Goal: Task Accomplishment & Management: Manage account settings

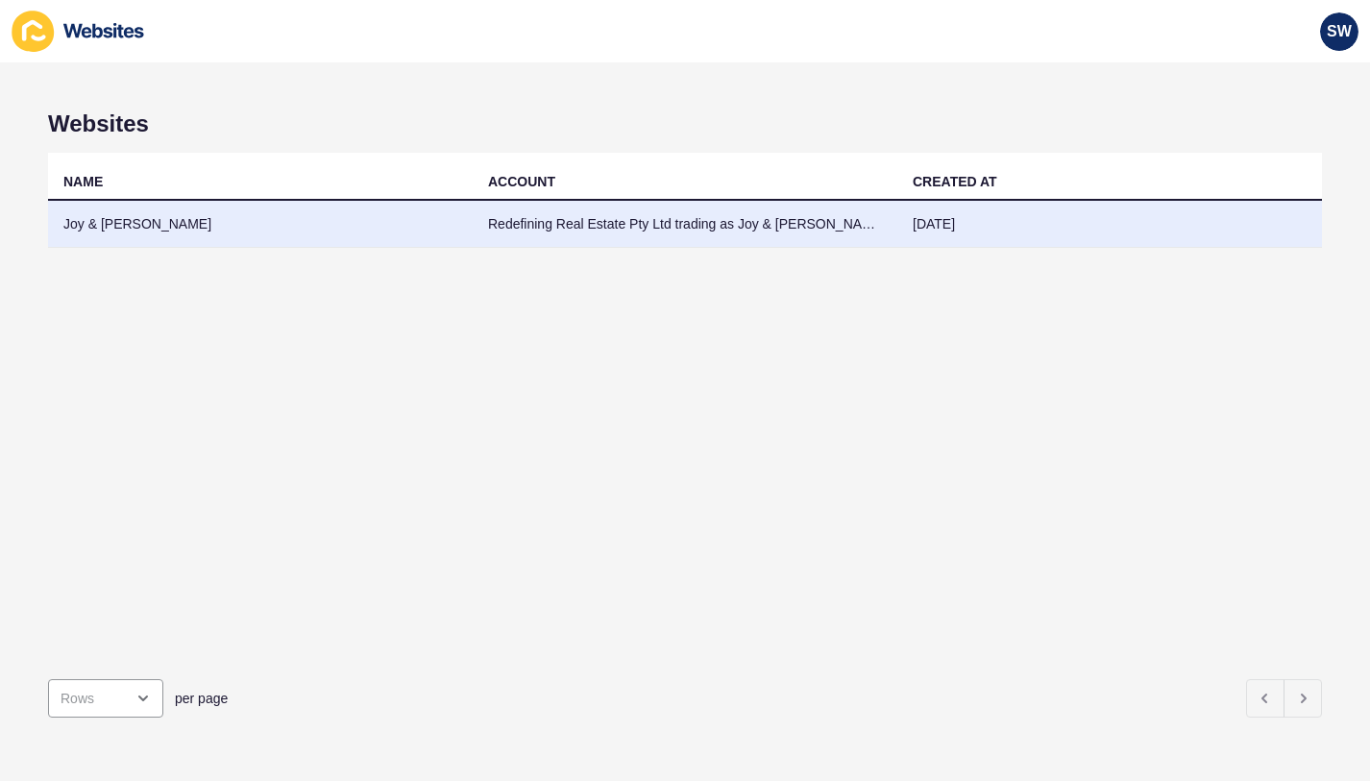
click at [482, 224] on td "Redefining Real Estate Pty Ltd trading as Joy & [PERSON_NAME]" at bounding box center [685, 224] width 425 height 47
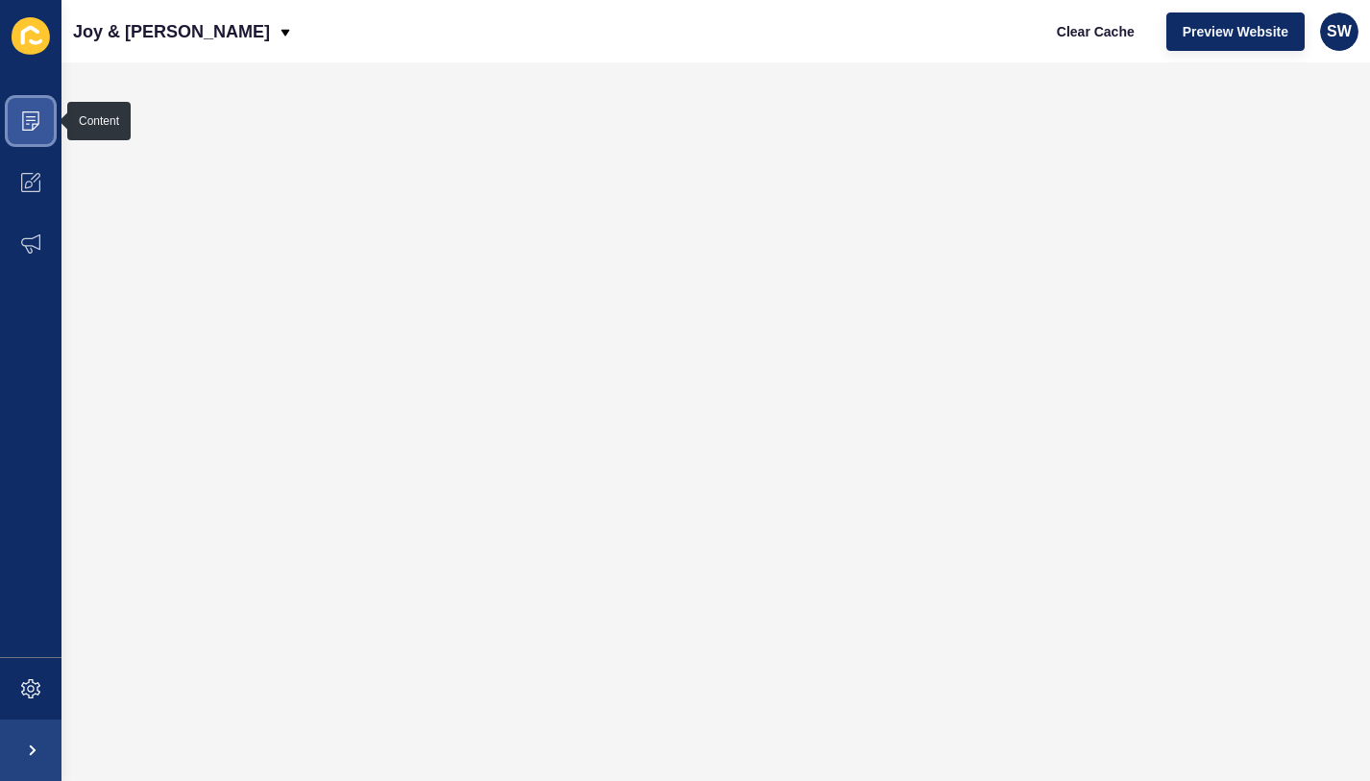
click at [37, 115] on icon at bounding box center [30, 120] width 19 height 19
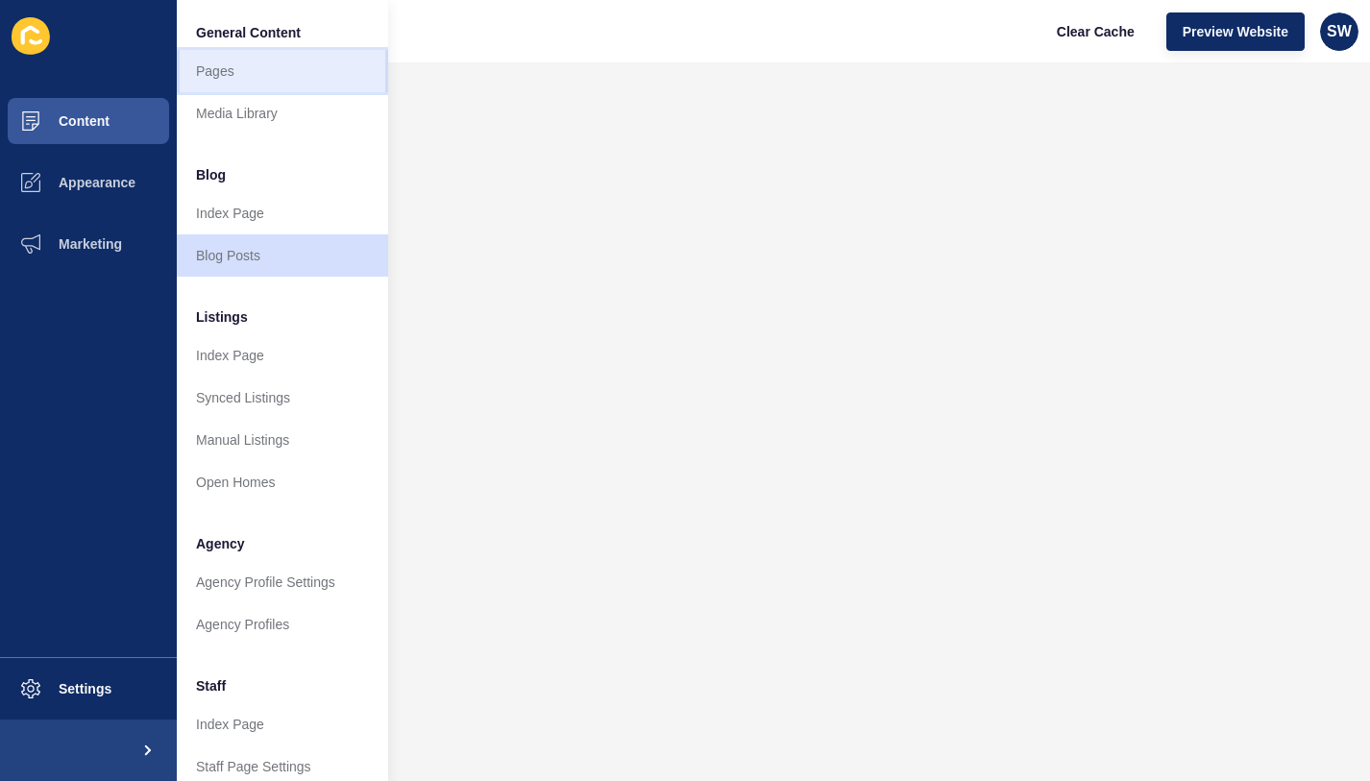
click at [249, 59] on link "Pages" at bounding box center [282, 71] width 211 height 42
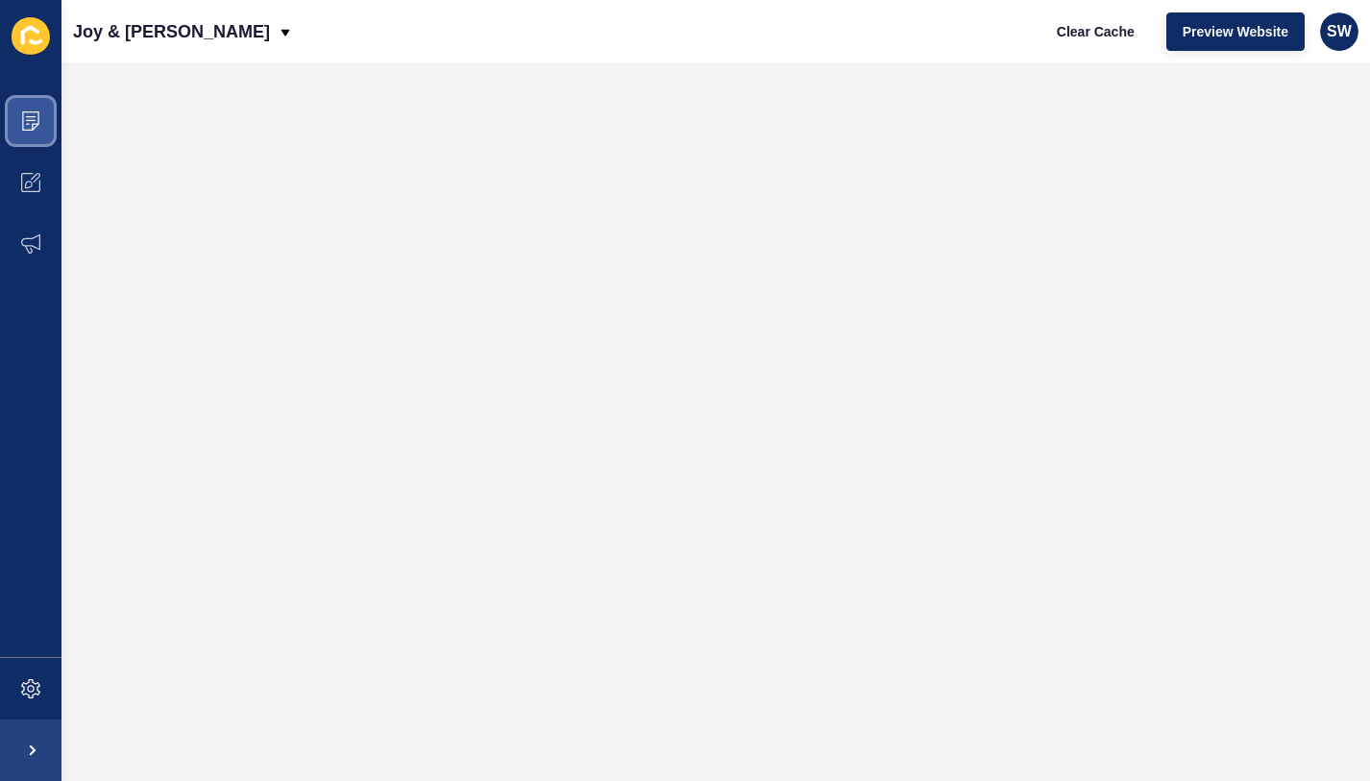
click at [40, 114] on span at bounding box center [30, 120] width 61 height 61
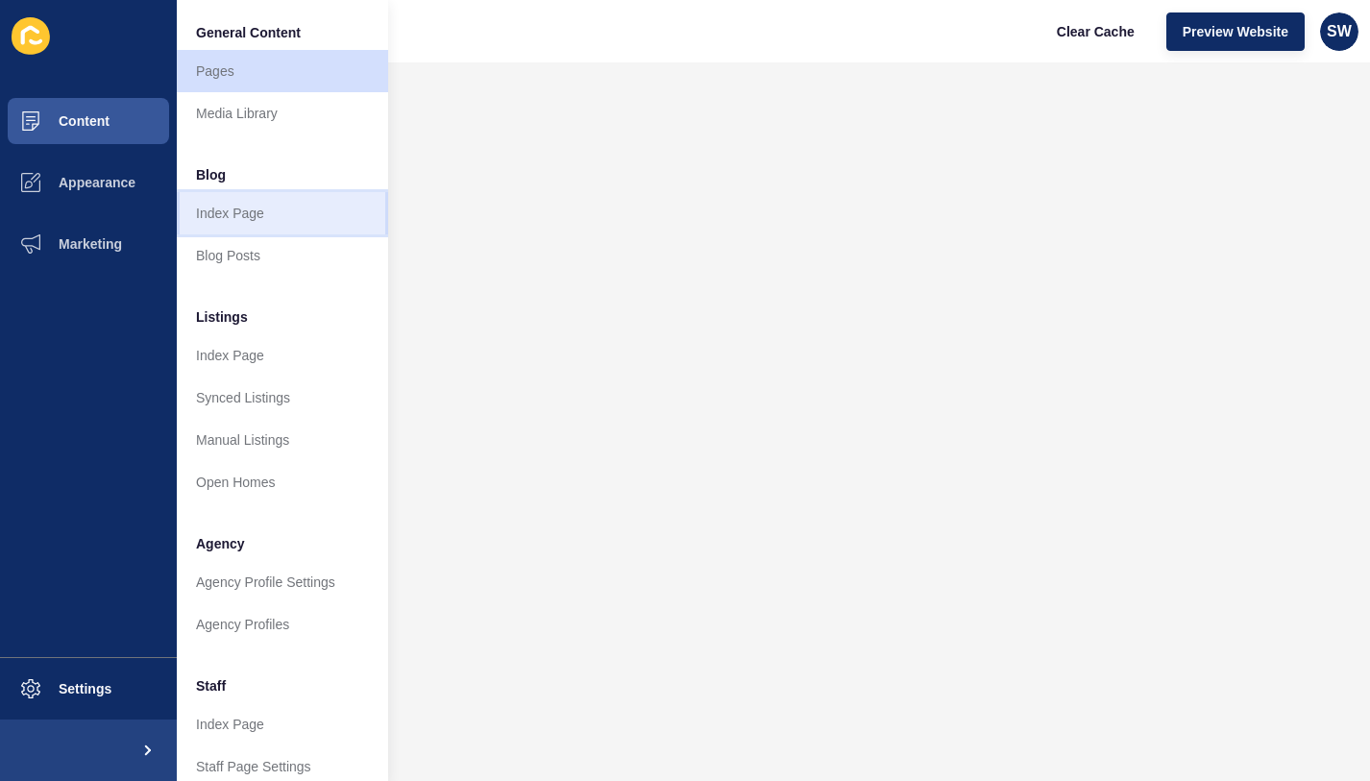
click at [262, 214] on link "Index Page" at bounding box center [282, 213] width 211 height 42
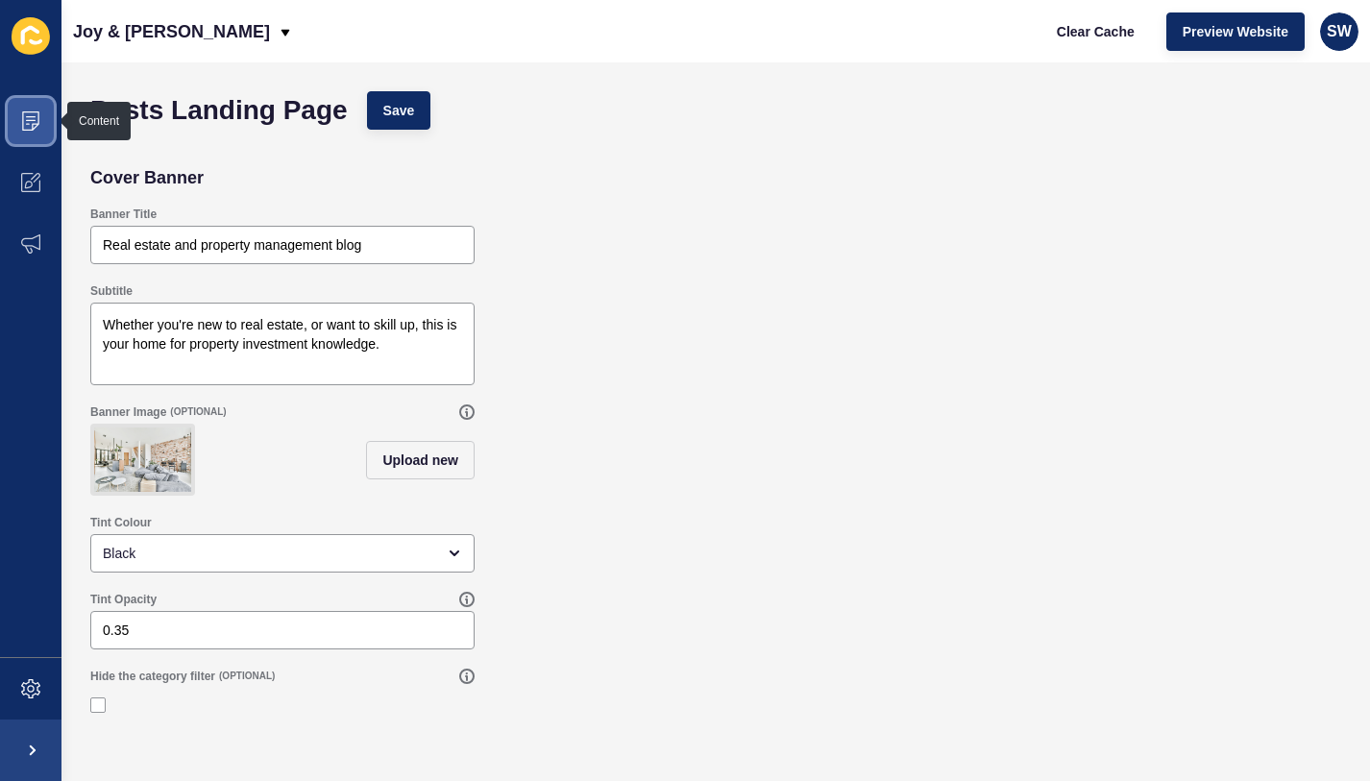
click at [25, 115] on icon at bounding box center [30, 120] width 19 height 19
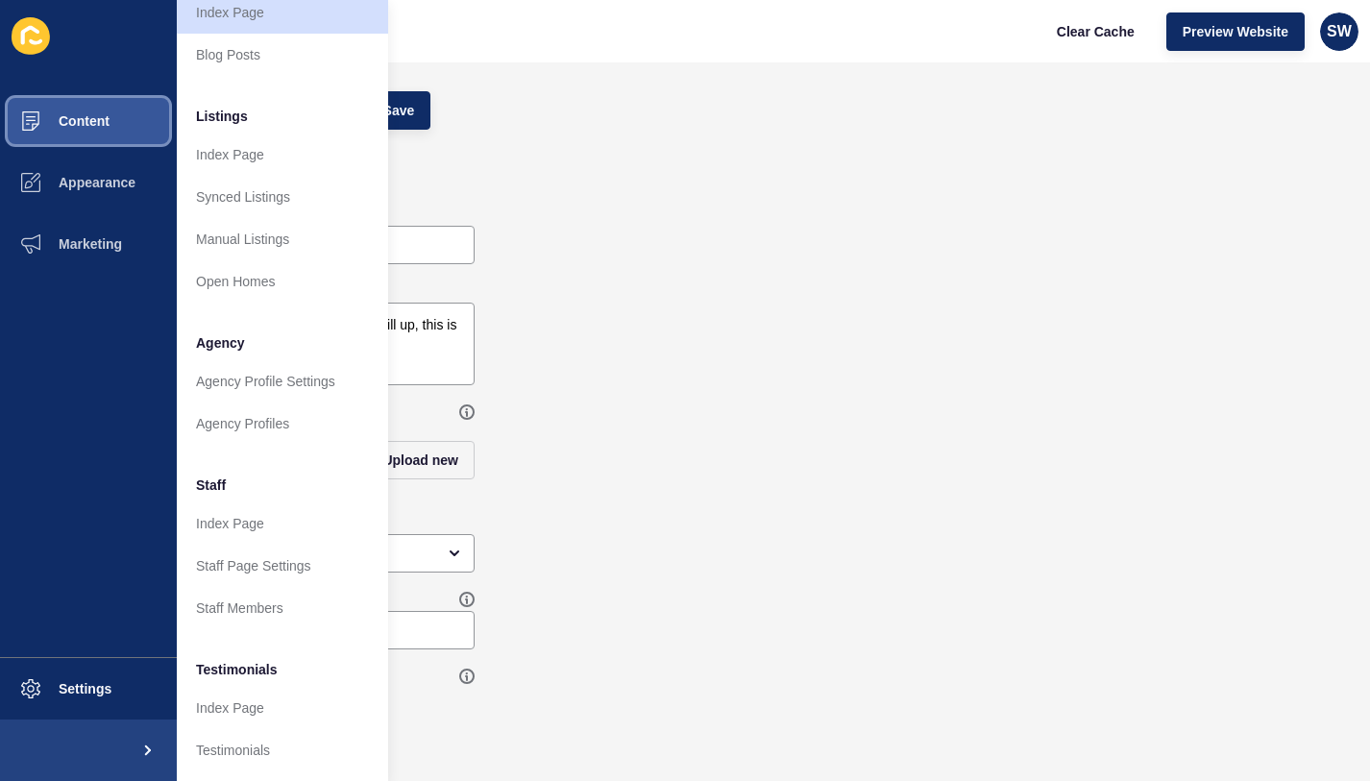
scroll to position [288, 0]
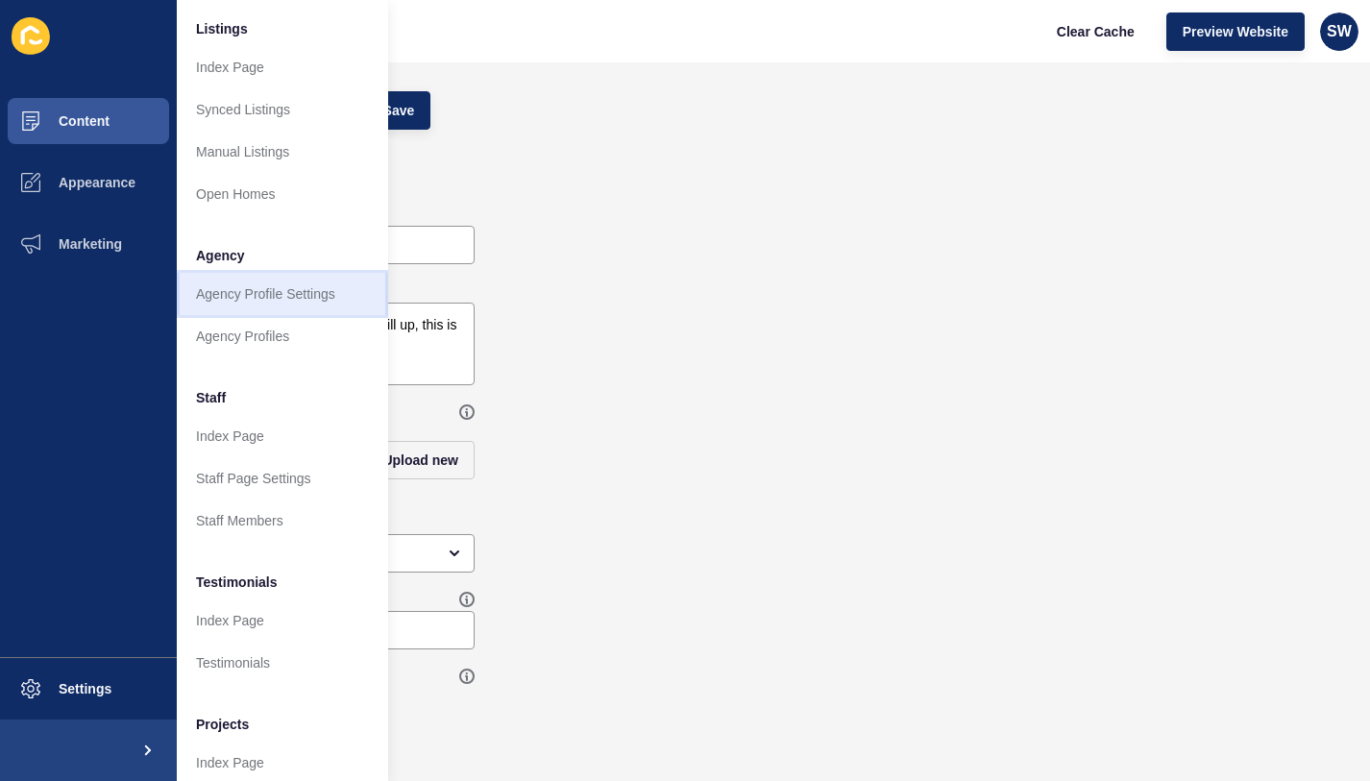
click at [287, 294] on link "Agency Profile Settings" at bounding box center [282, 294] width 211 height 42
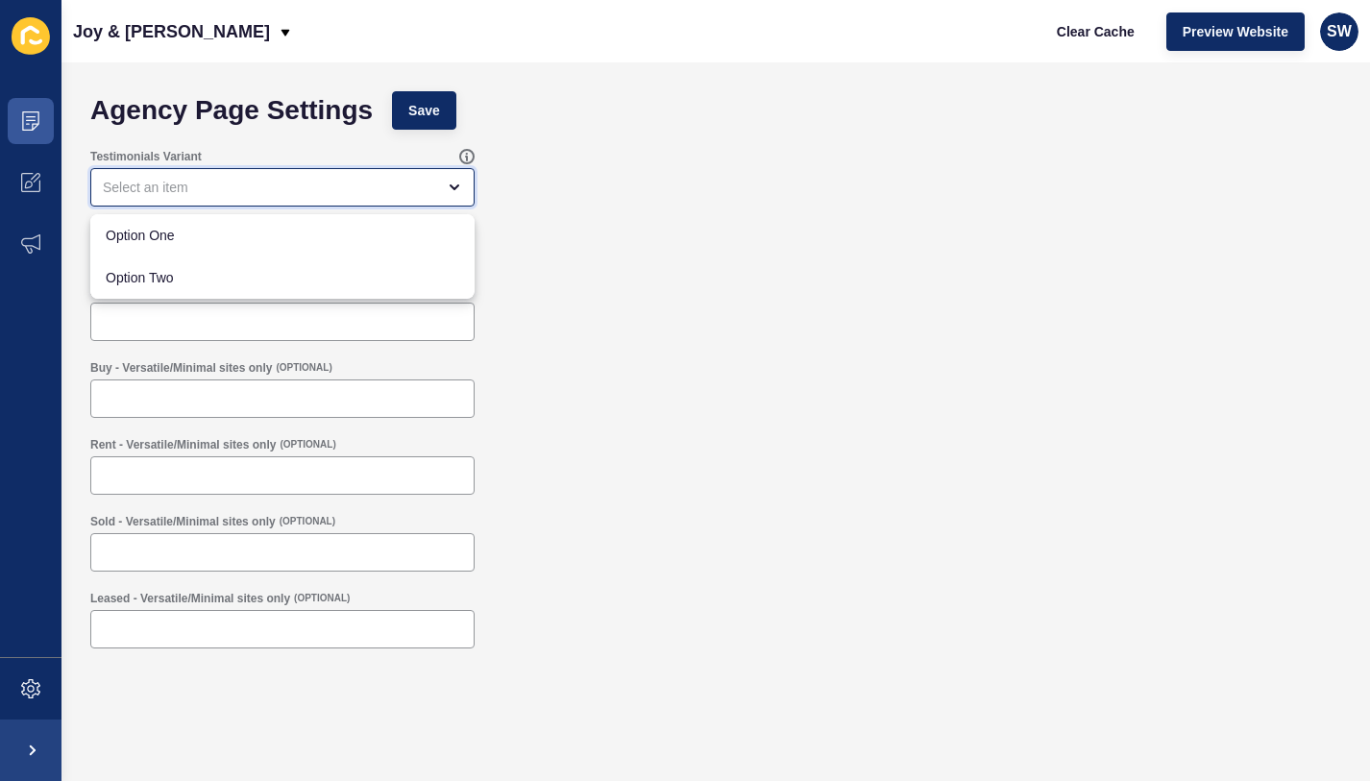
click at [182, 192] on div "close menu" at bounding box center [269, 187] width 332 height 19
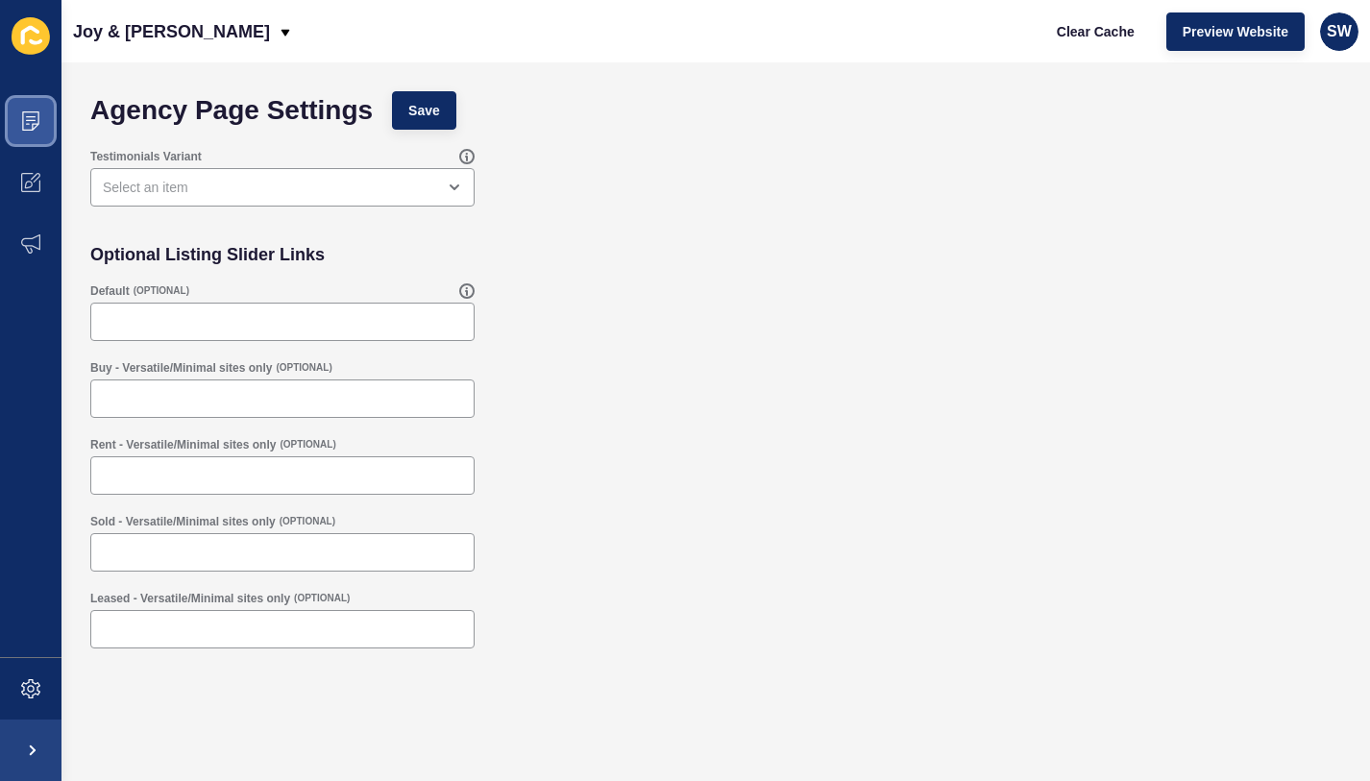
click at [24, 115] on icon at bounding box center [30, 120] width 19 height 19
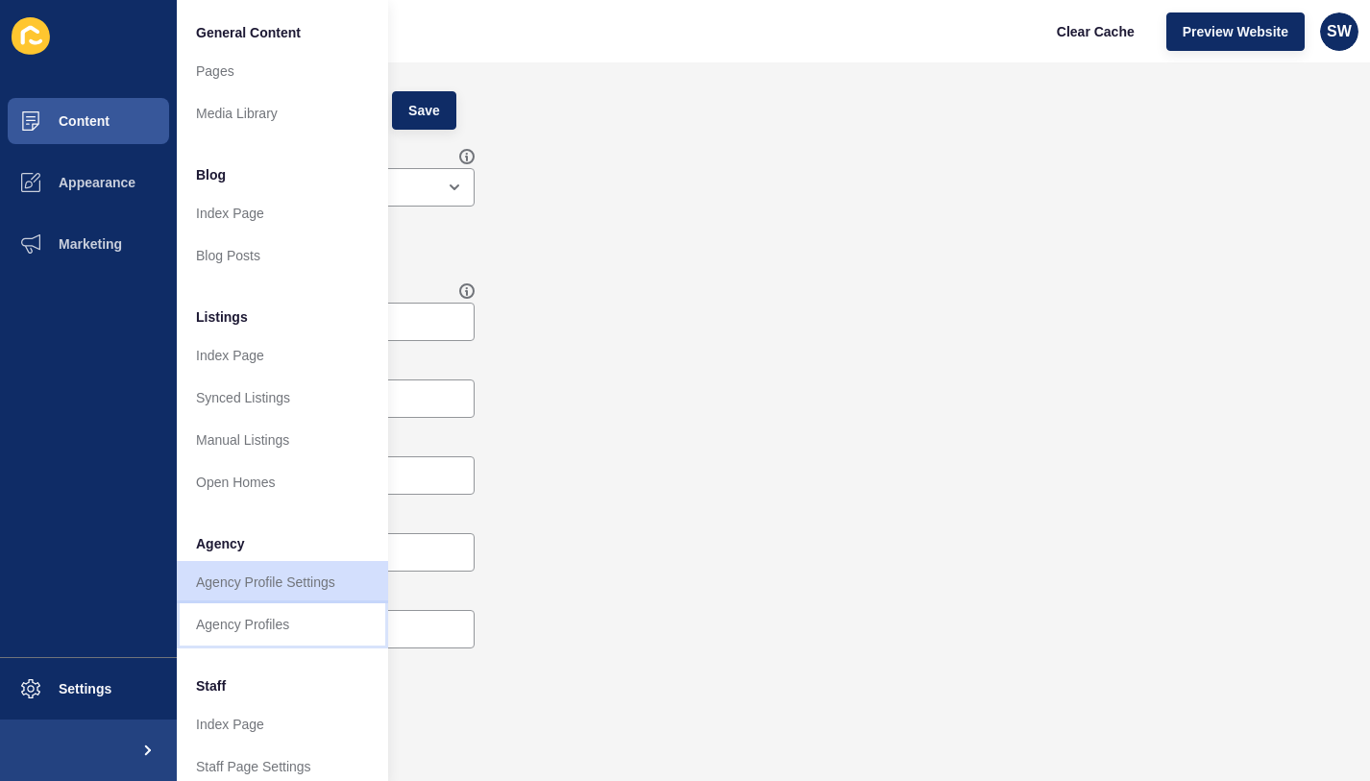
click at [250, 630] on link "Agency Profiles" at bounding box center [282, 624] width 211 height 42
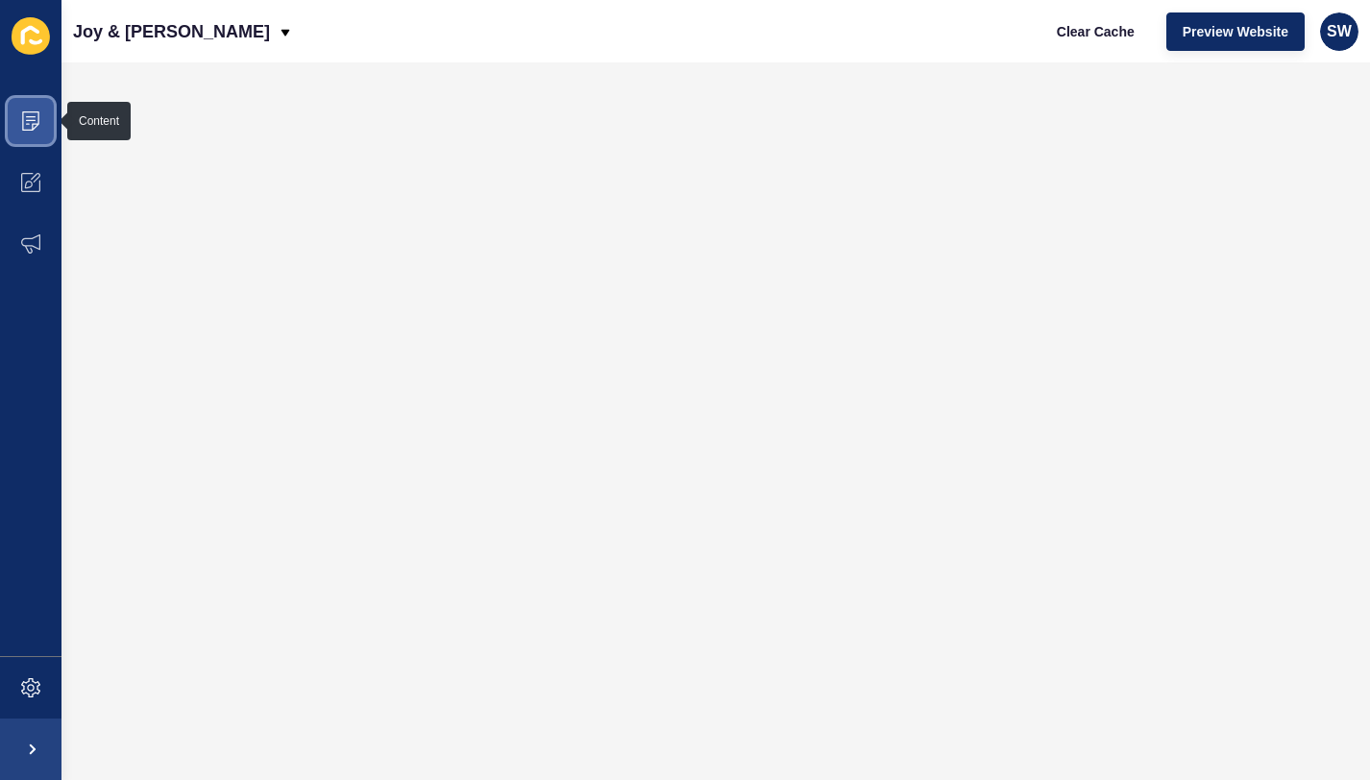
click at [31, 112] on icon at bounding box center [30, 120] width 17 height 19
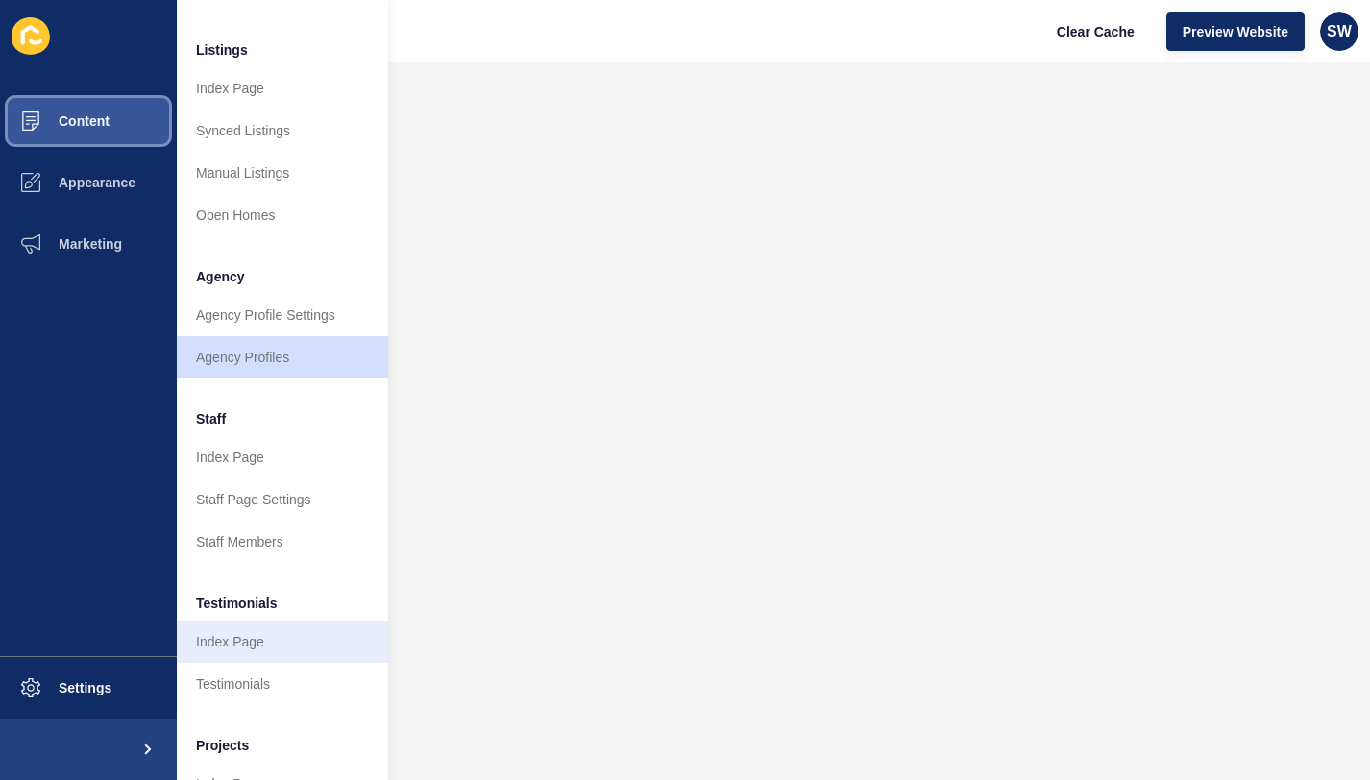
scroll to position [360, 0]
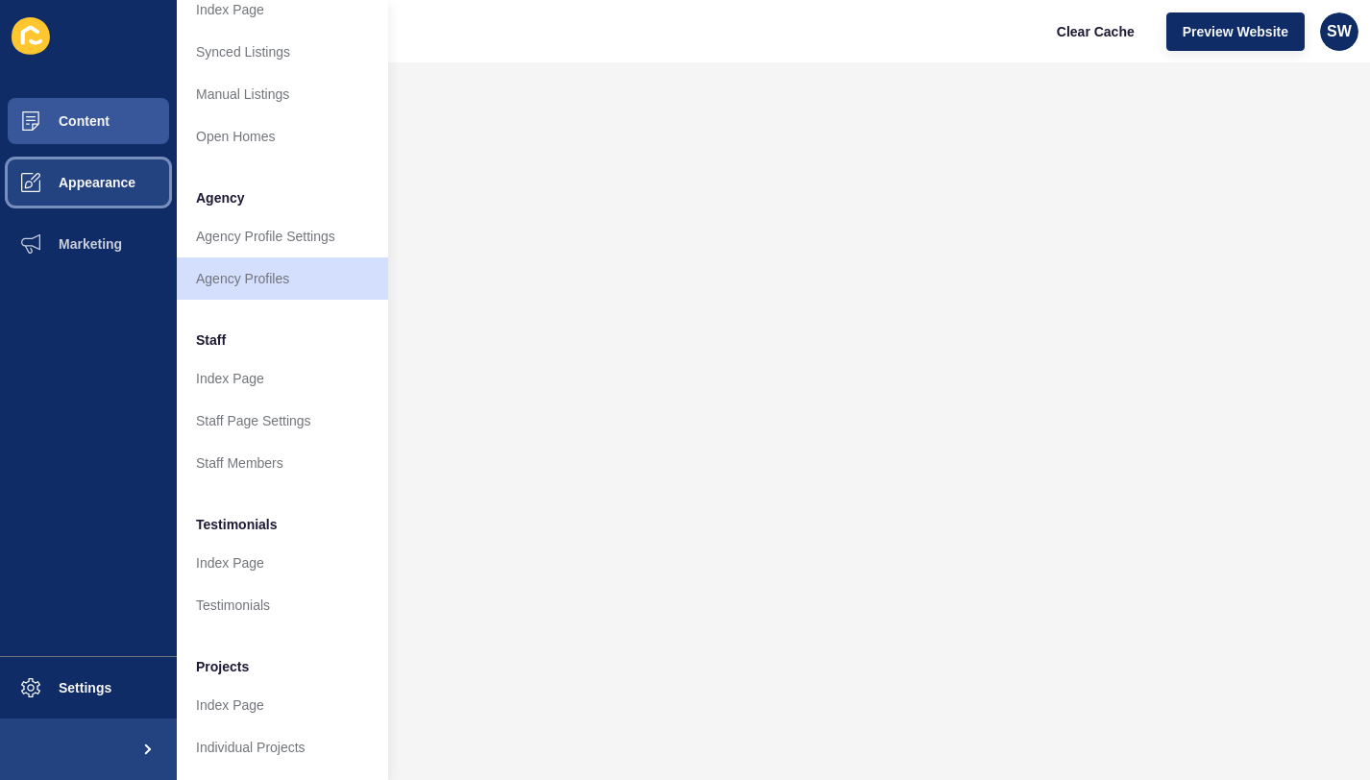
click at [84, 180] on span "Appearance" at bounding box center [66, 182] width 138 height 15
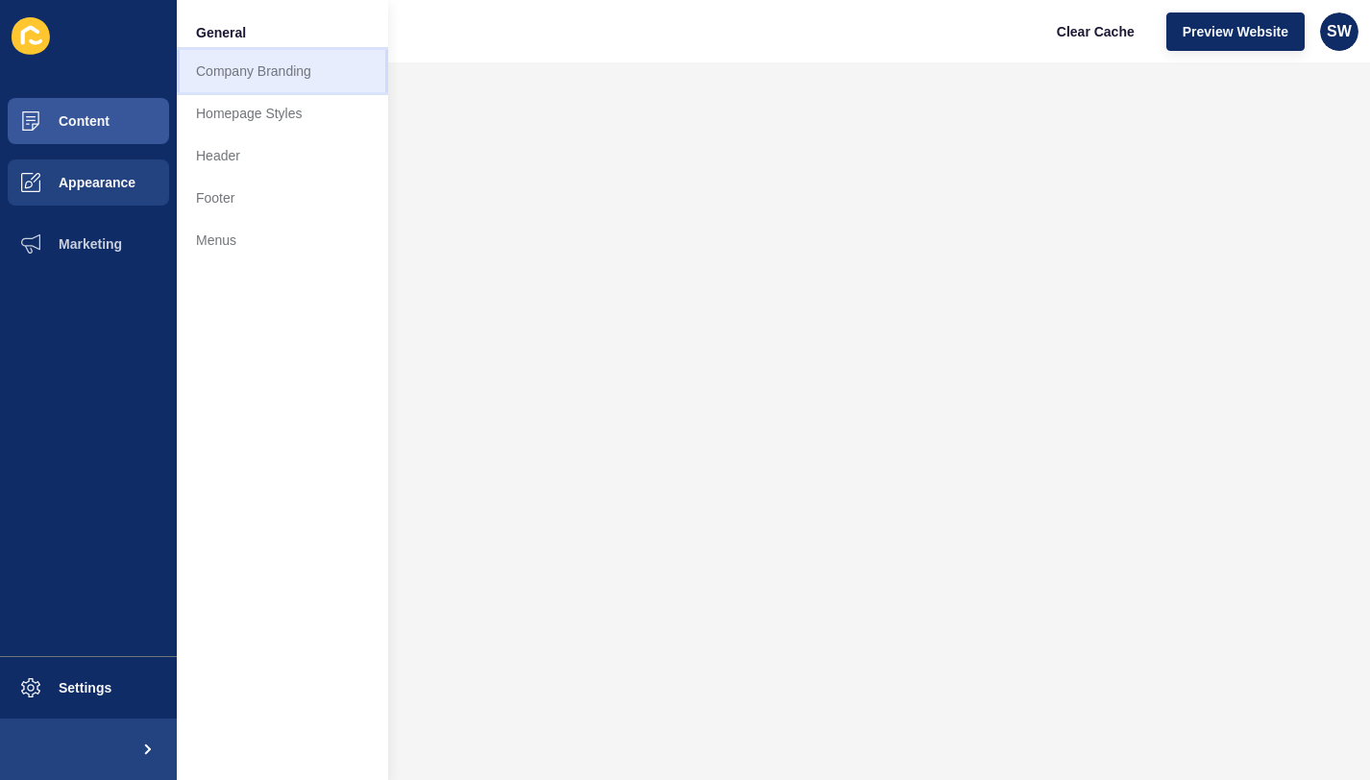
click at [247, 76] on link "Company Branding" at bounding box center [282, 71] width 211 height 42
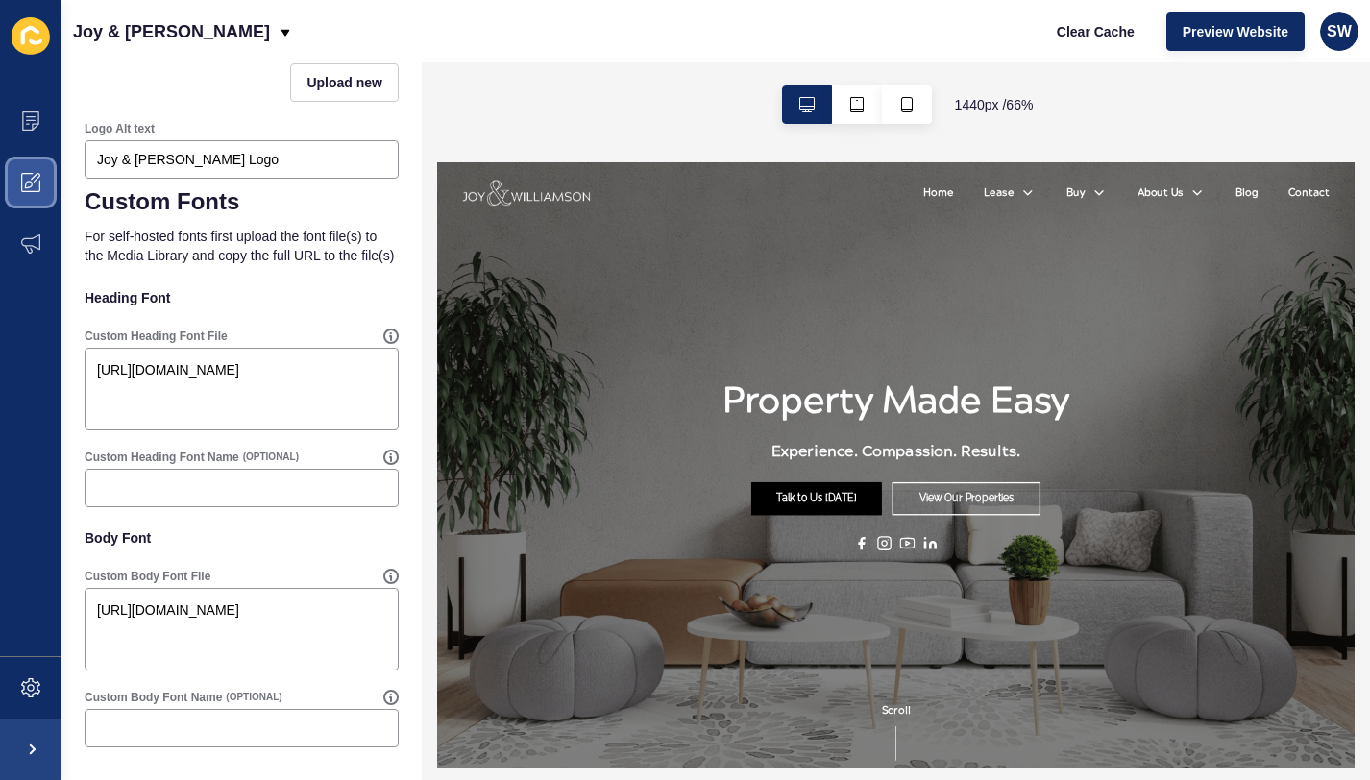
click at [31, 176] on icon at bounding box center [30, 182] width 19 height 19
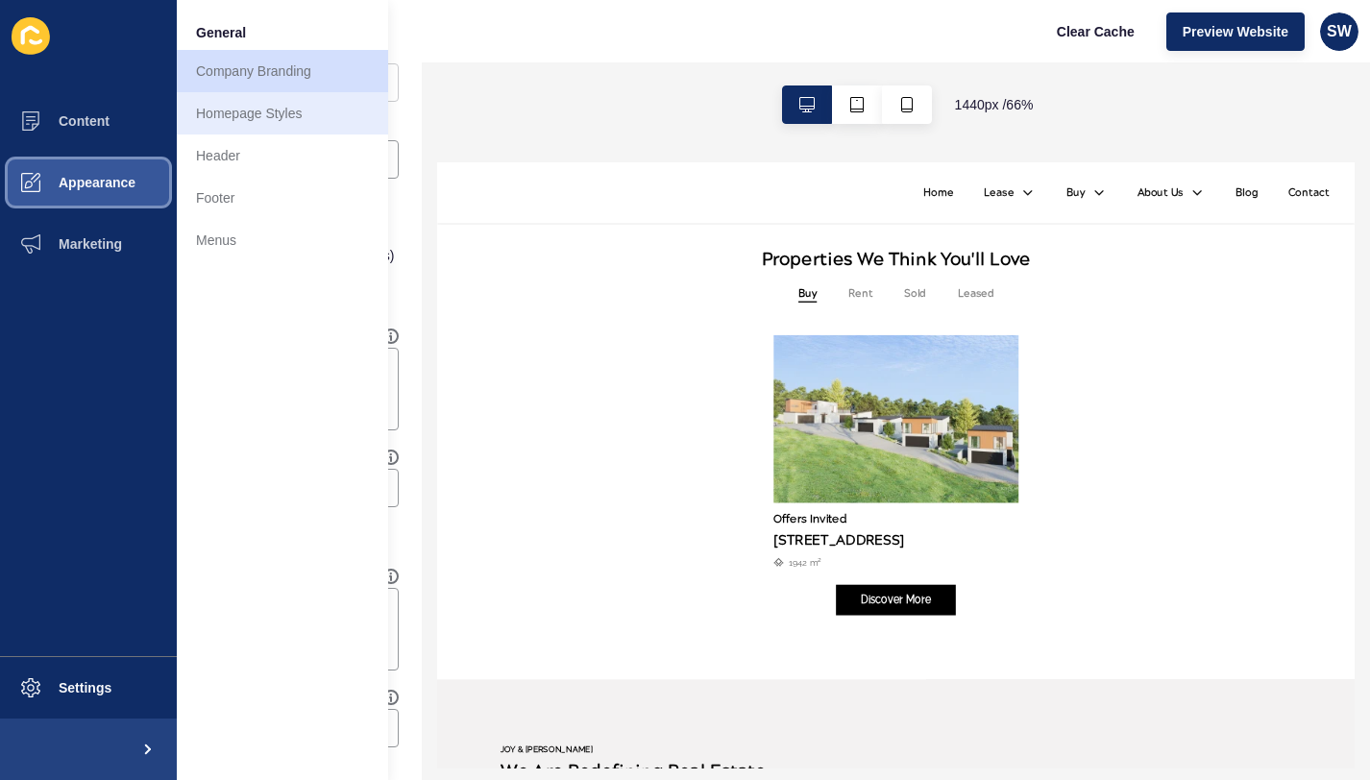
scroll to position [769, 0]
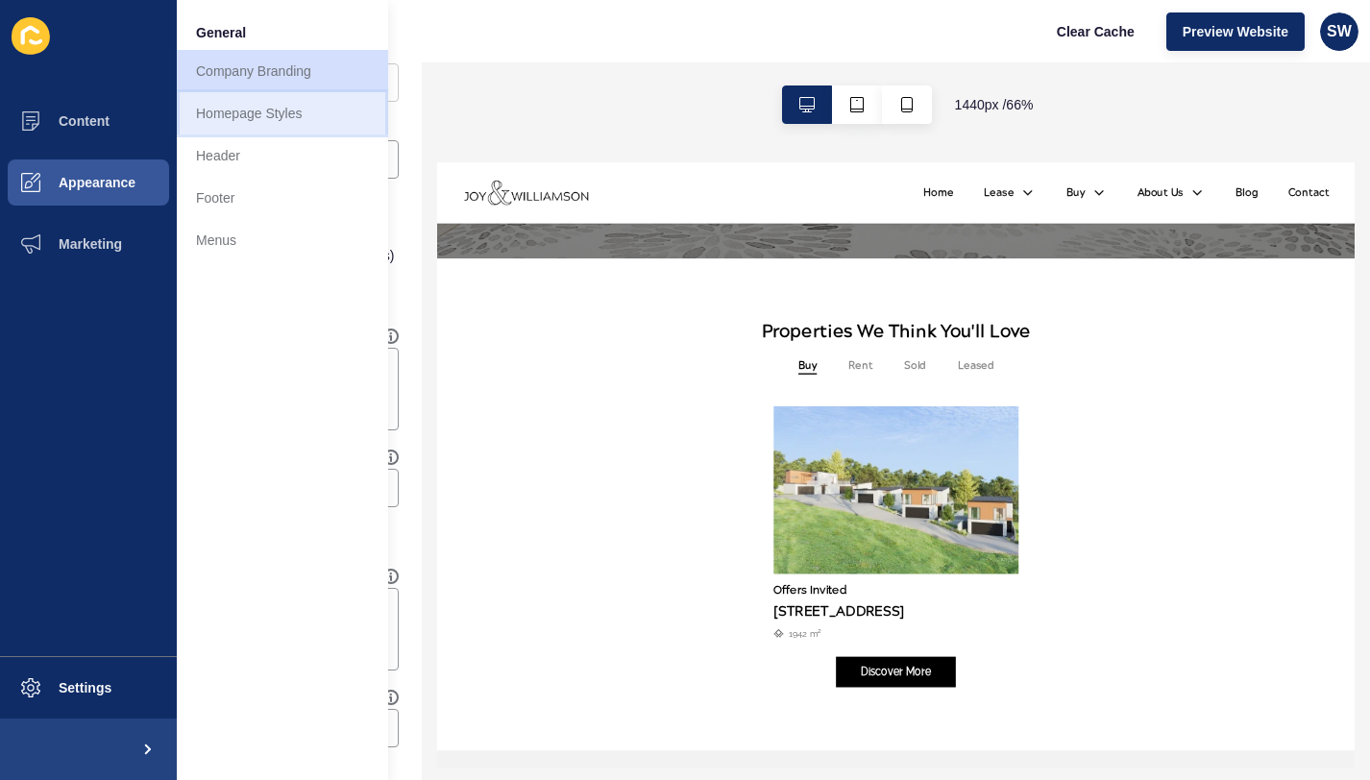
click at [296, 118] on link "Homepage Styles" at bounding box center [282, 113] width 211 height 42
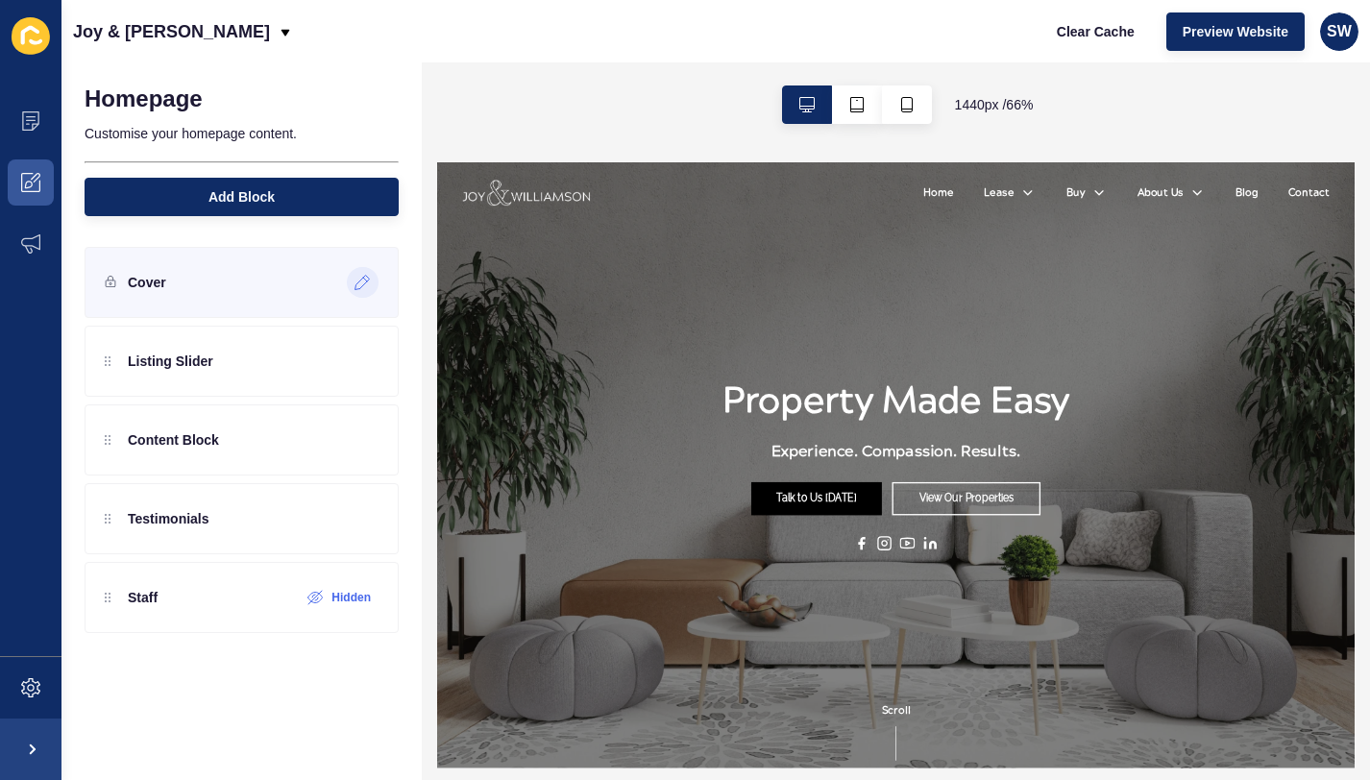
click at [363, 280] on icon at bounding box center [363, 282] width 16 height 15
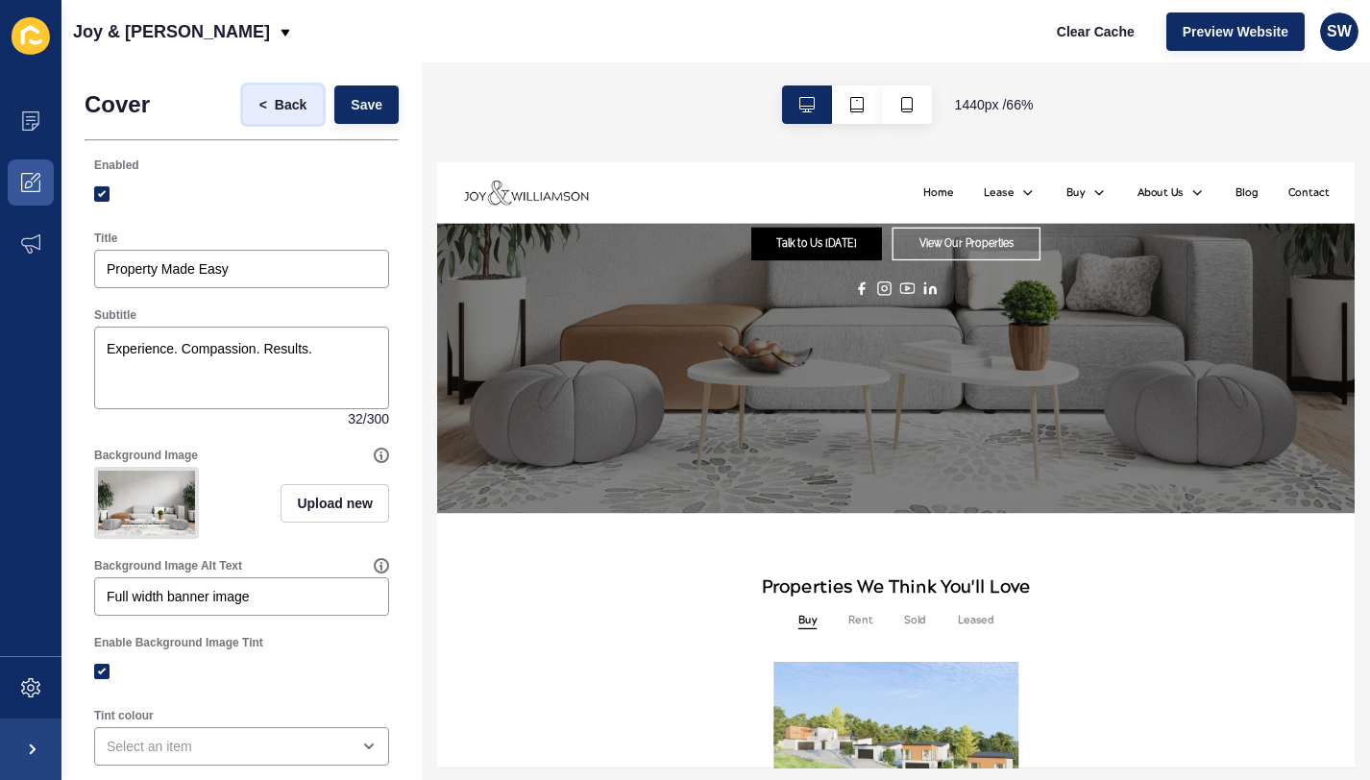
click at [275, 101] on span "Back" at bounding box center [291, 104] width 32 height 19
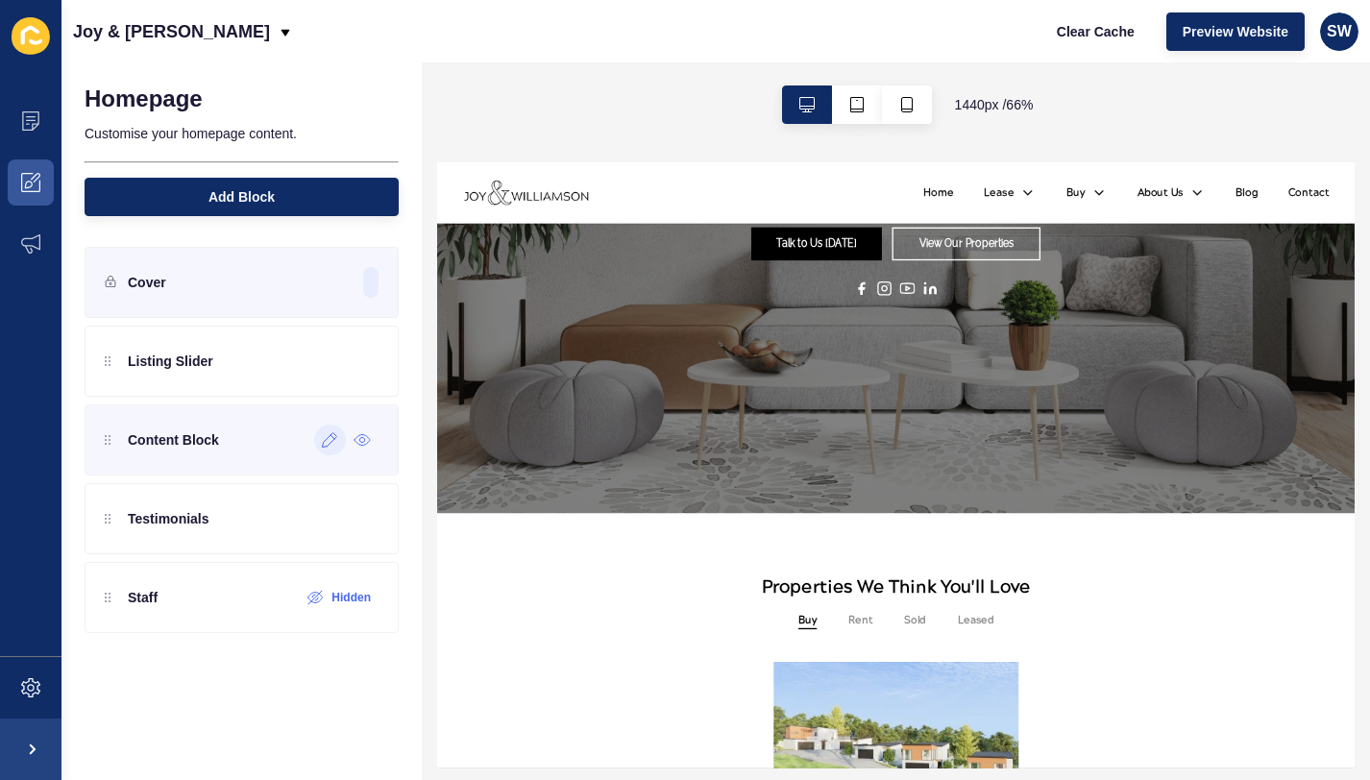
click at [324, 433] on icon at bounding box center [330, 439] width 16 height 15
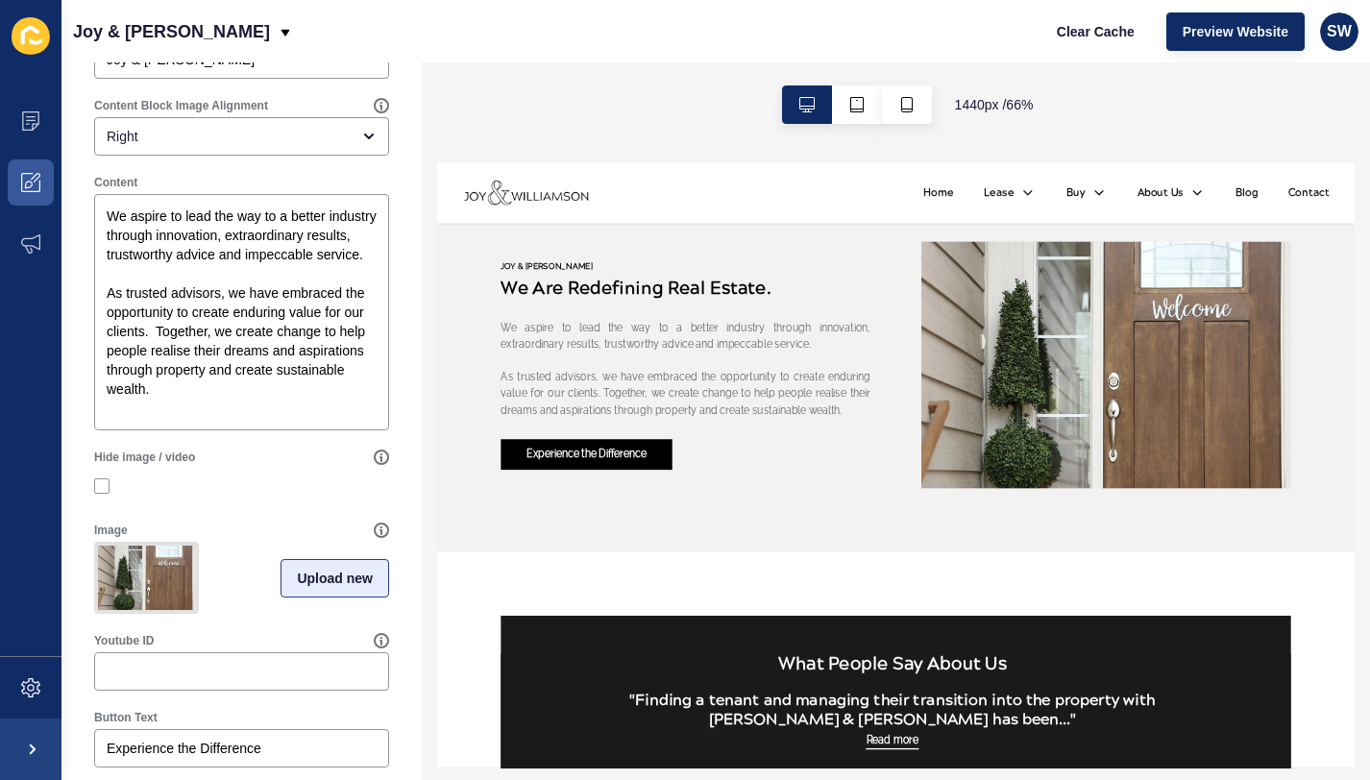
scroll to position [384, 0]
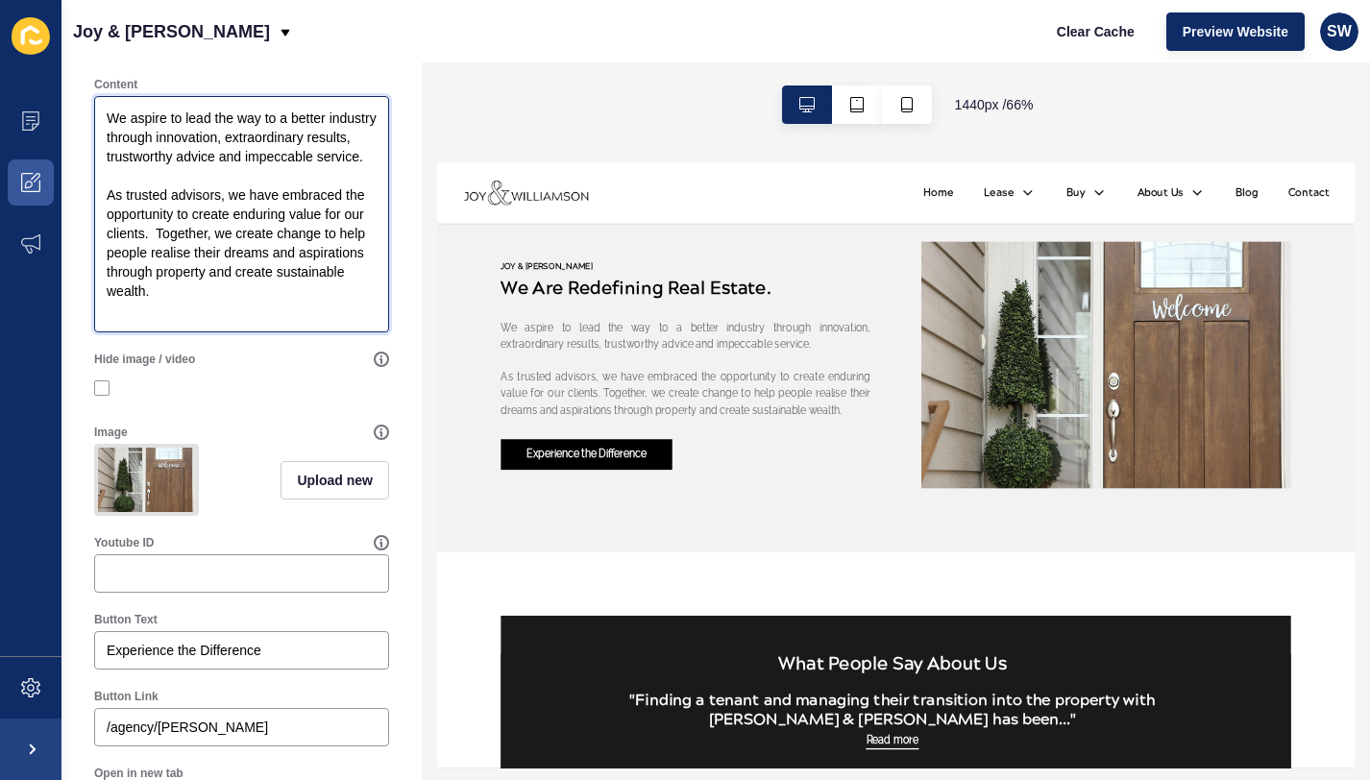
drag, startPoint x: 293, startPoint y: 332, endPoint x: 73, endPoint y: 112, distance: 311.2
click at [73, 112] on div "Content Block < Back Save Enabled Title We are redefining real estate. Overline…" at bounding box center [241, 332] width 360 height 1309
paste textarea "ith Joy & [PERSON_NAME], you have a distinct advantage. The strength of our tal…"
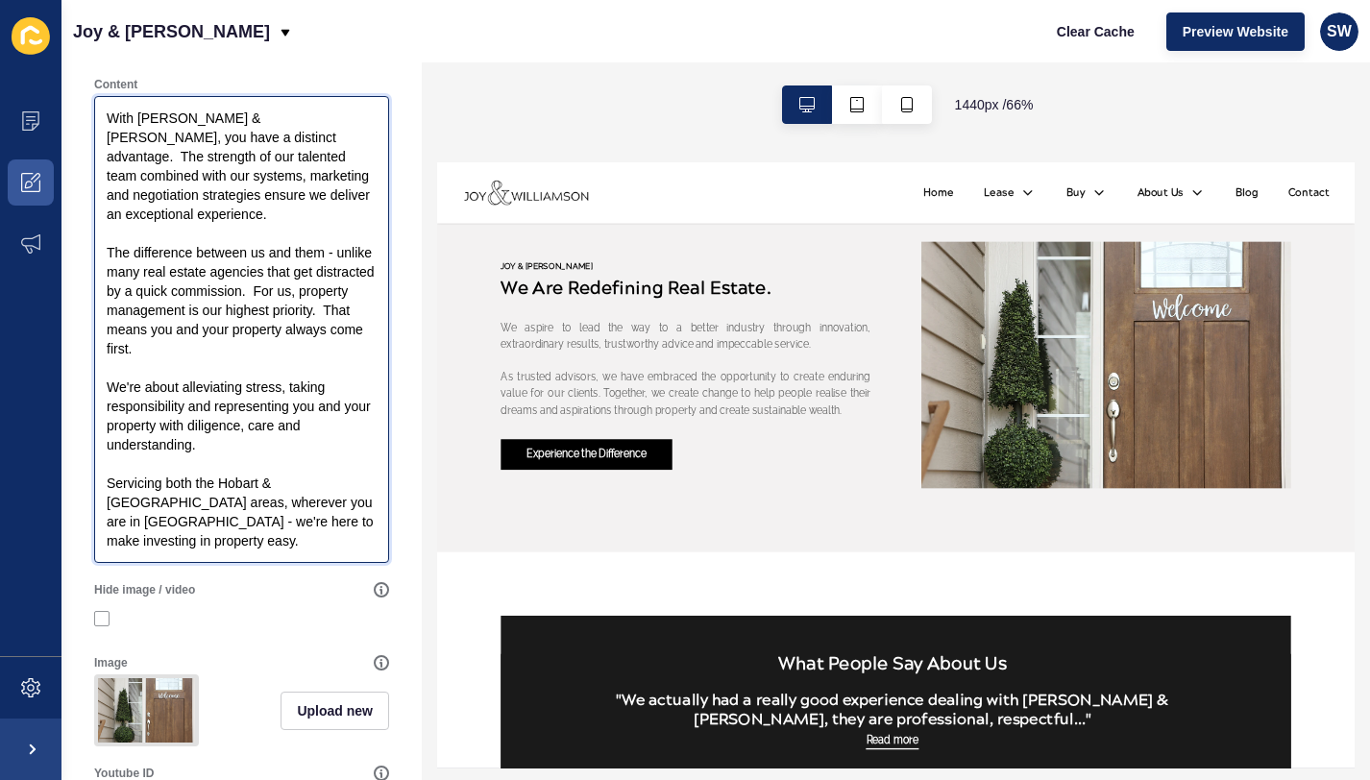
scroll to position [0, 0]
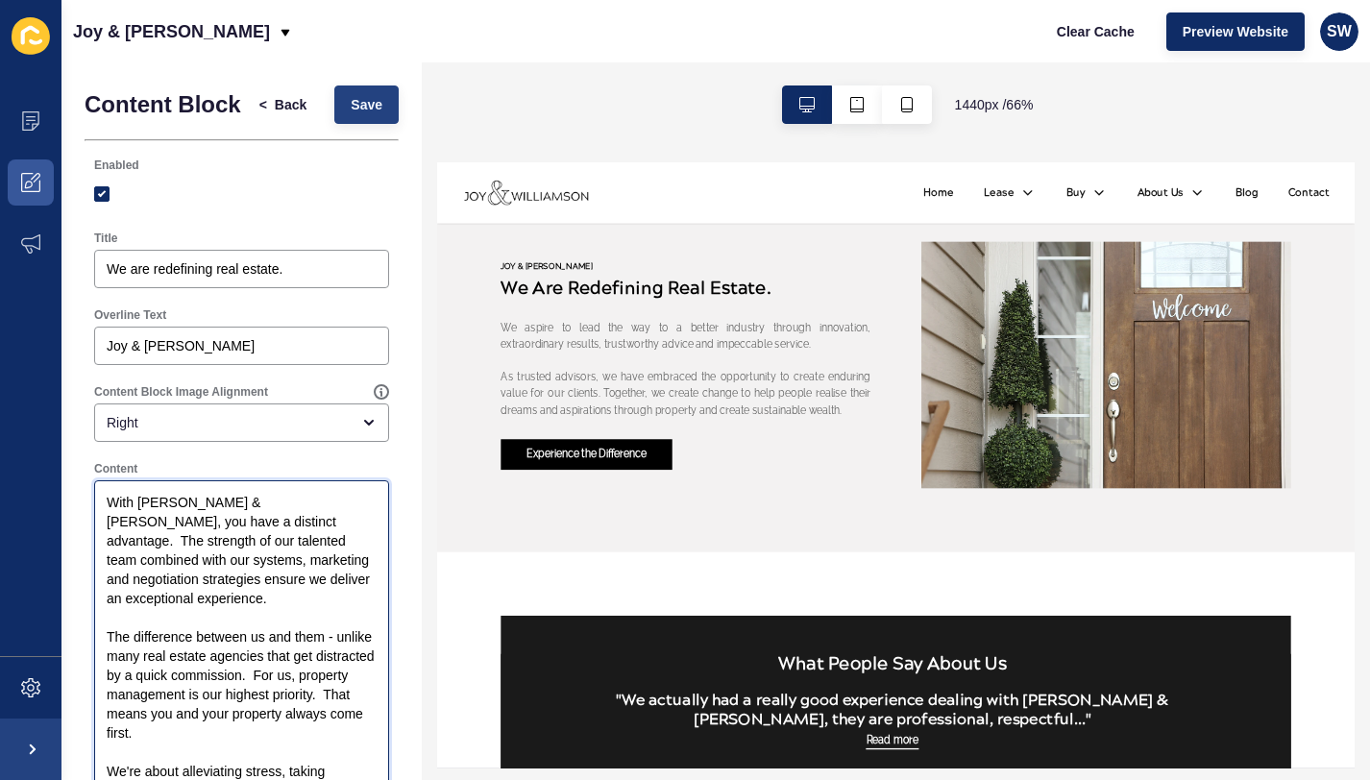
type textarea "With [PERSON_NAME] & [PERSON_NAME], you have a distinct advantage. The strength…"
click at [357, 112] on span "Save" at bounding box center [367, 104] width 32 height 19
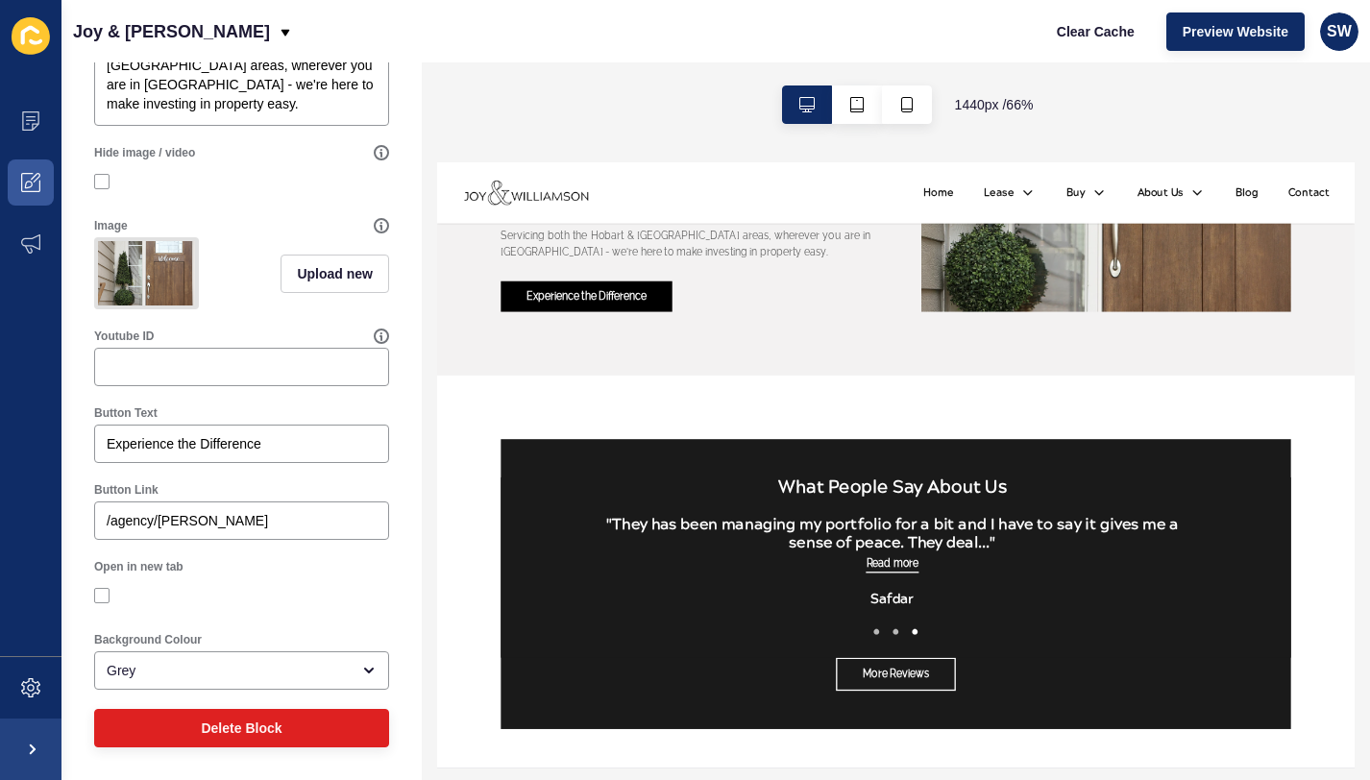
scroll to position [2318, 0]
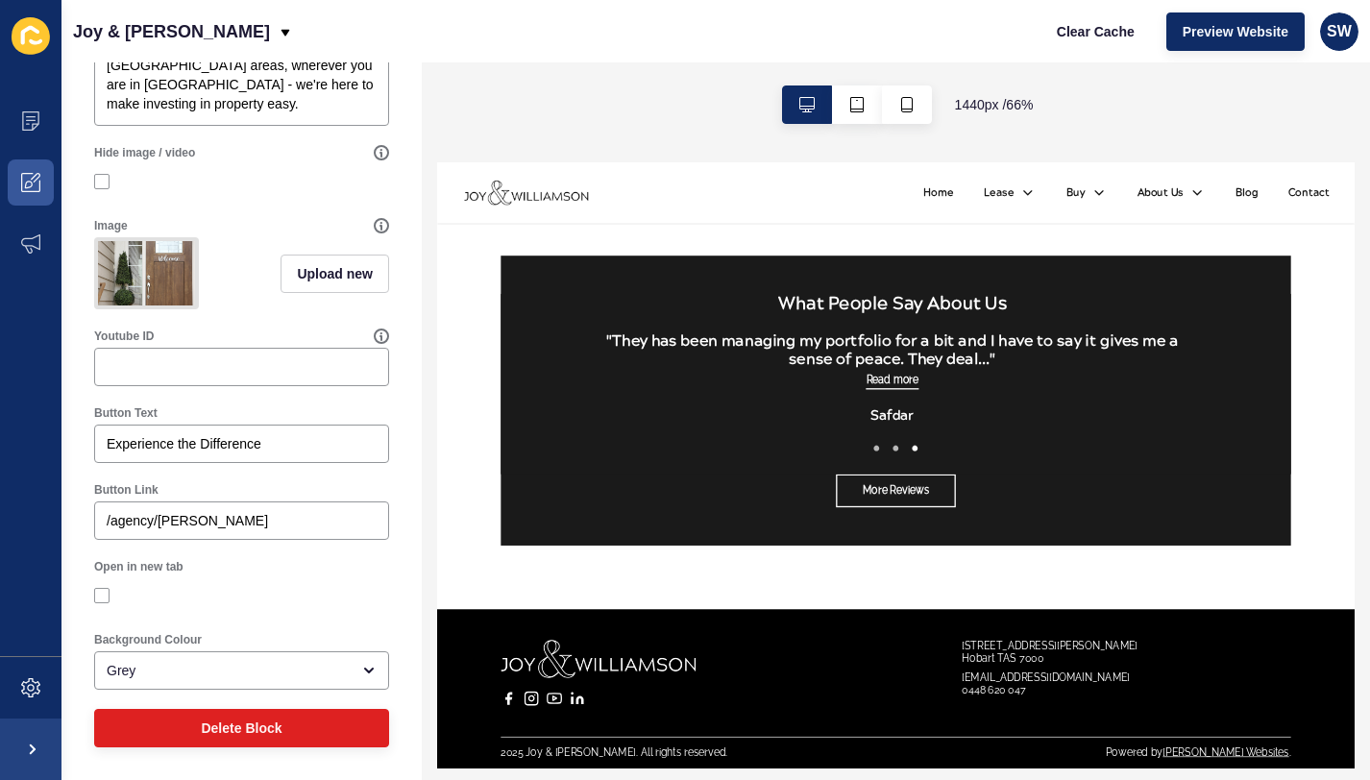
click at [1131, 665] on link "More Reviews" at bounding box center [1130, 658] width 182 height 50
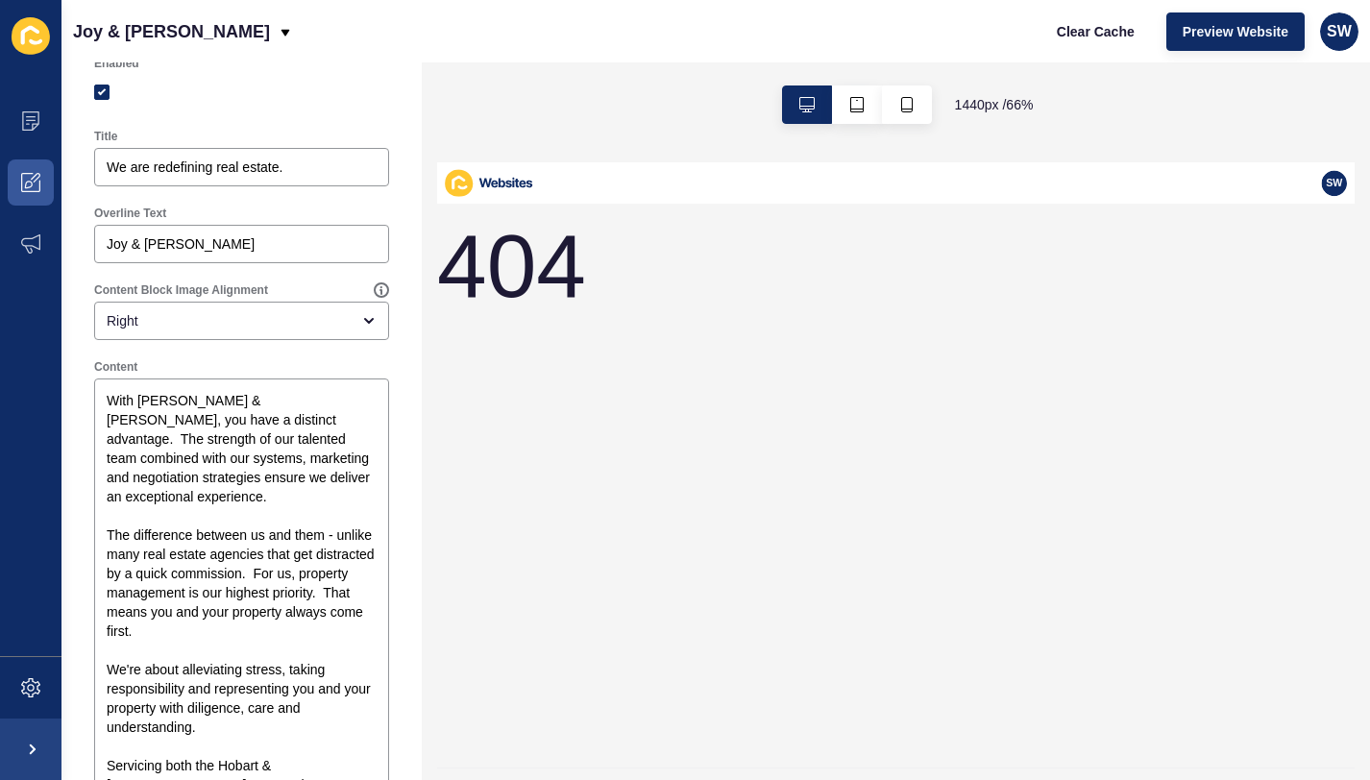
scroll to position [0, 0]
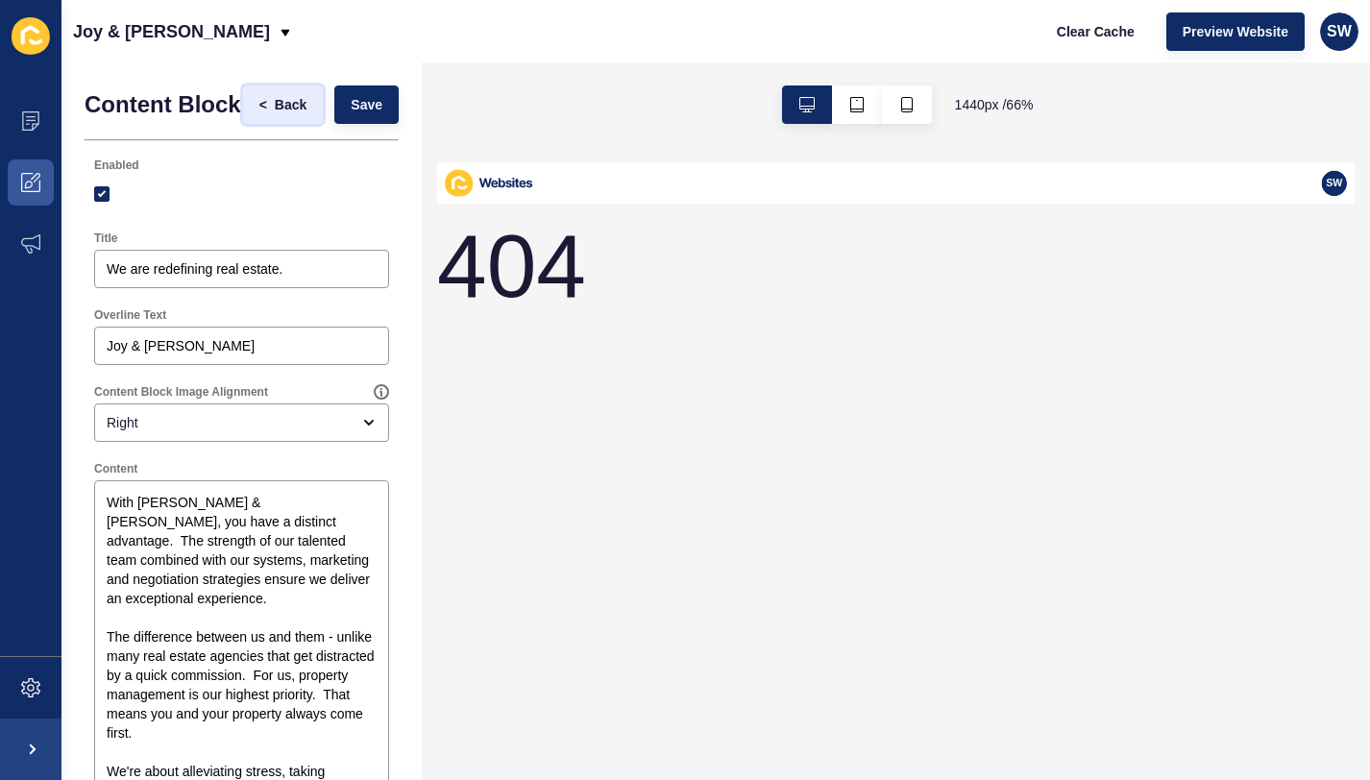
click at [259, 110] on span "<" at bounding box center [266, 104] width 15 height 19
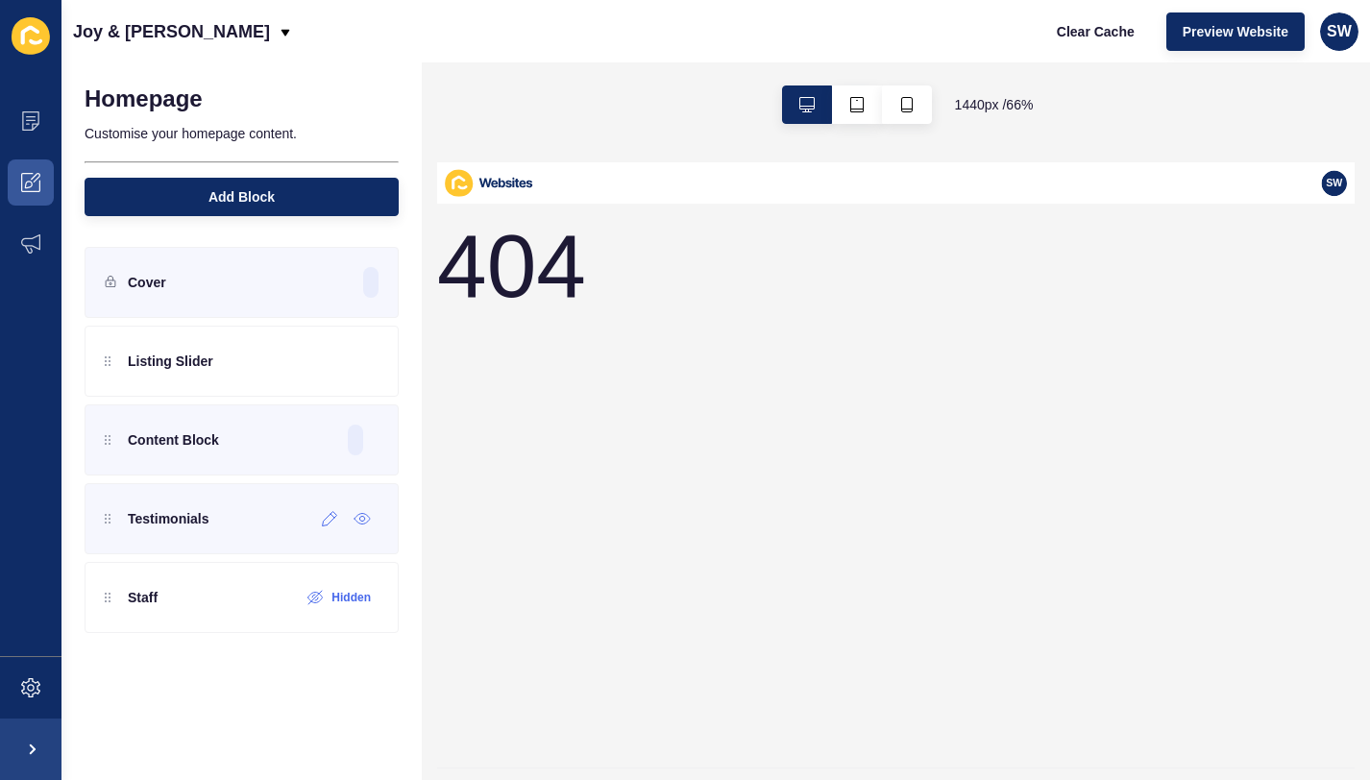
click at [175, 522] on p "Testimonials" at bounding box center [169, 518] width 82 height 19
click at [333, 521] on icon at bounding box center [330, 518] width 16 height 15
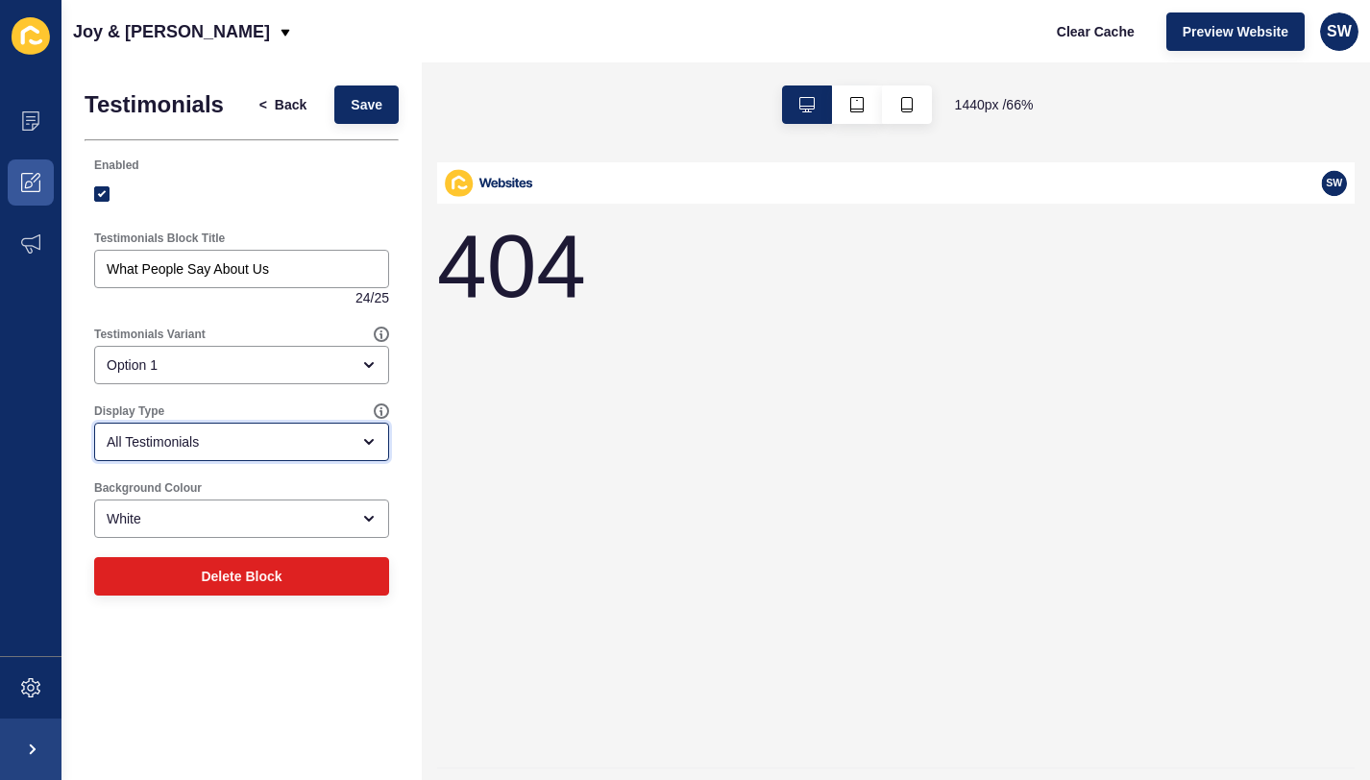
click at [205, 435] on div "All Testimonials" at bounding box center [228, 441] width 243 height 19
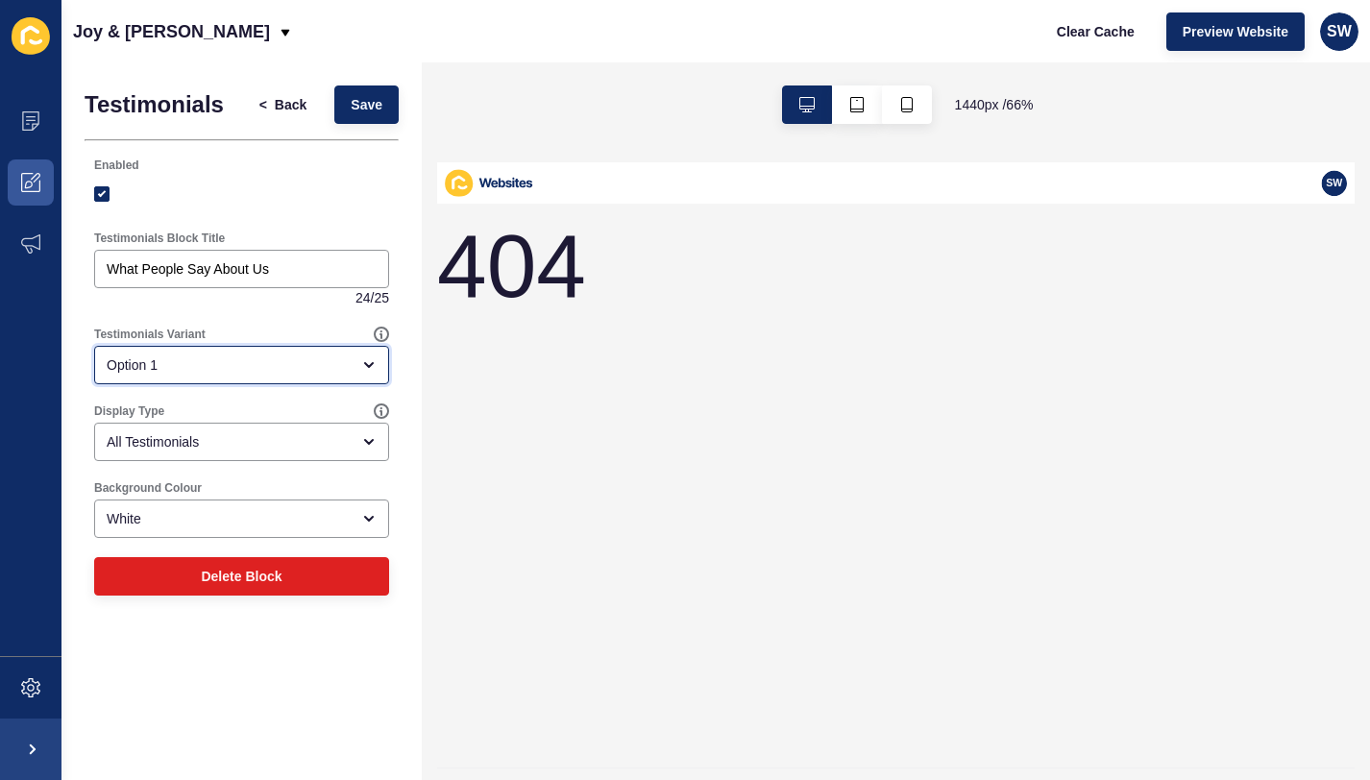
click at [230, 356] on div "Option 1" at bounding box center [228, 365] width 243 height 19
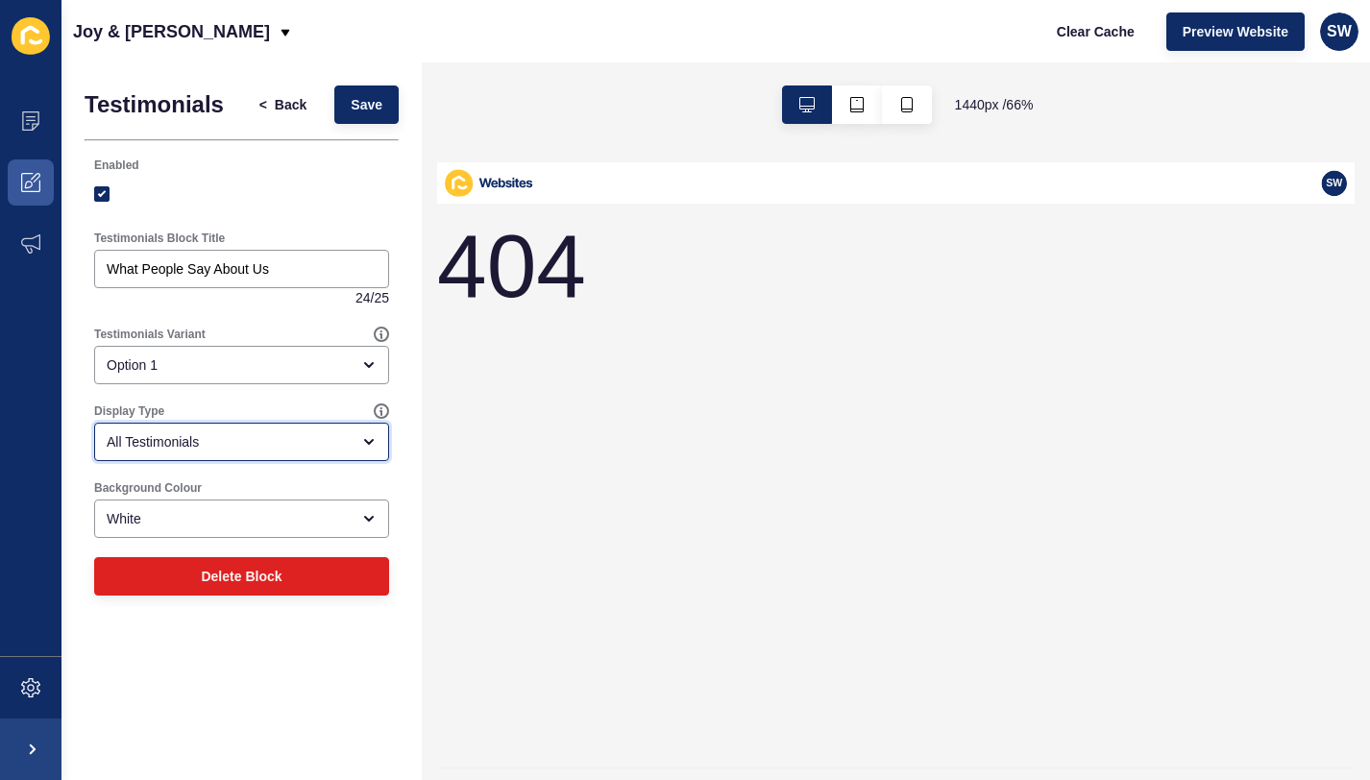
click at [245, 446] on div "All Testimonials" at bounding box center [228, 441] width 243 height 19
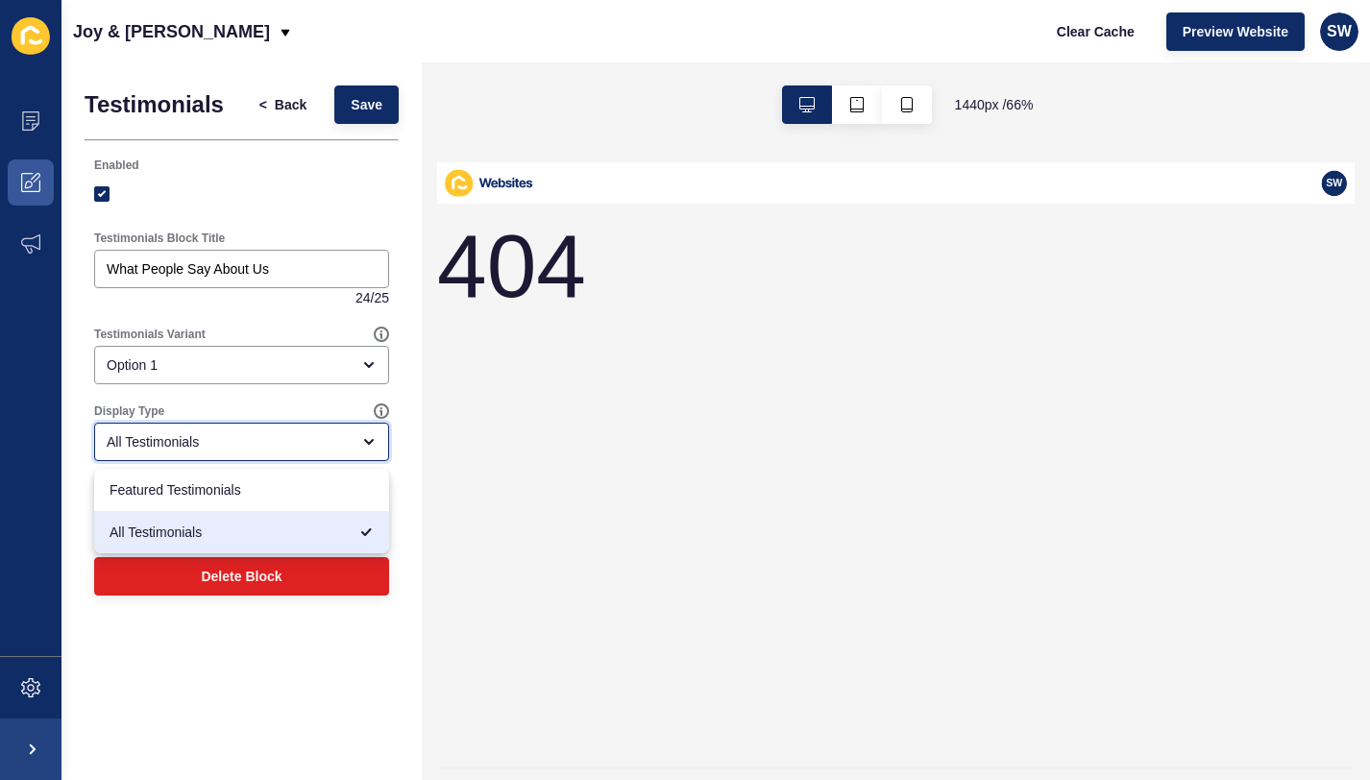
click at [245, 446] on div "All Testimonials" at bounding box center [228, 441] width 243 height 19
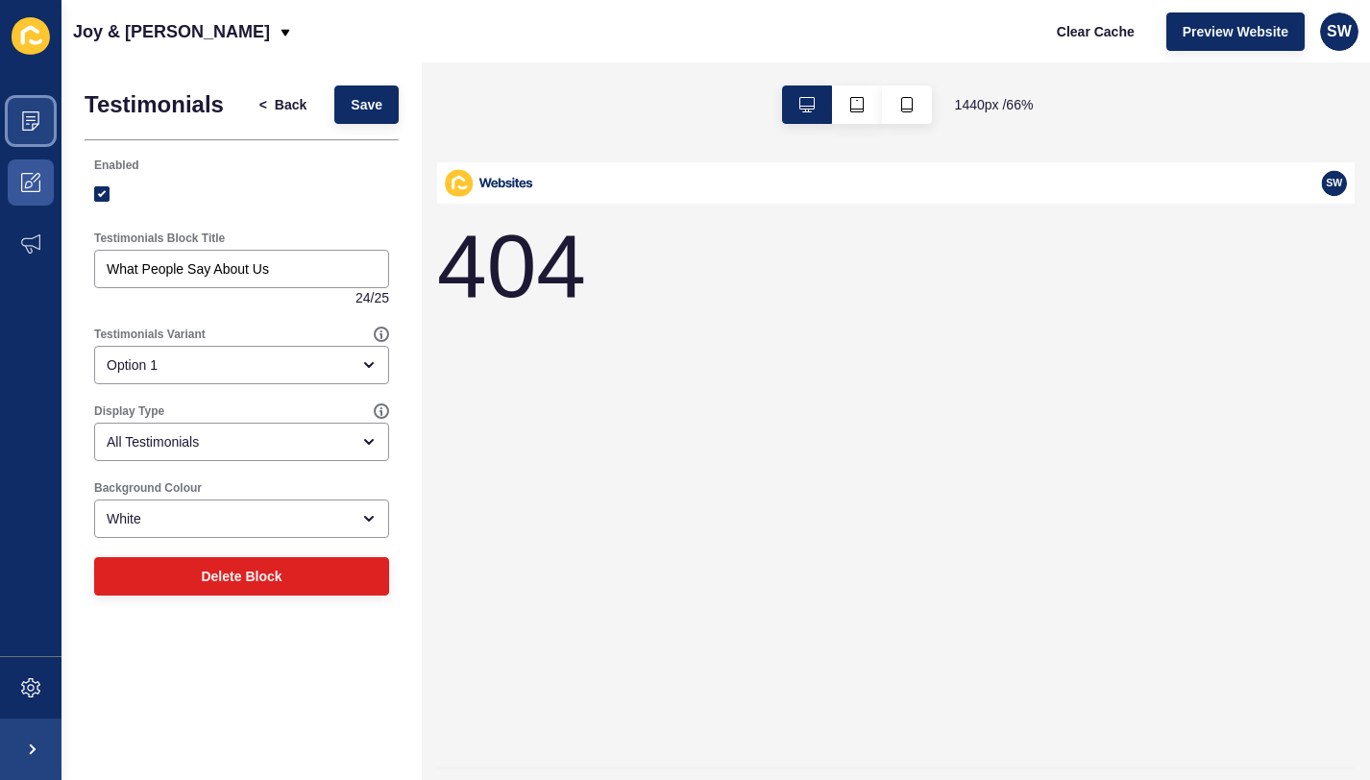
click at [21, 113] on icon at bounding box center [30, 120] width 19 height 19
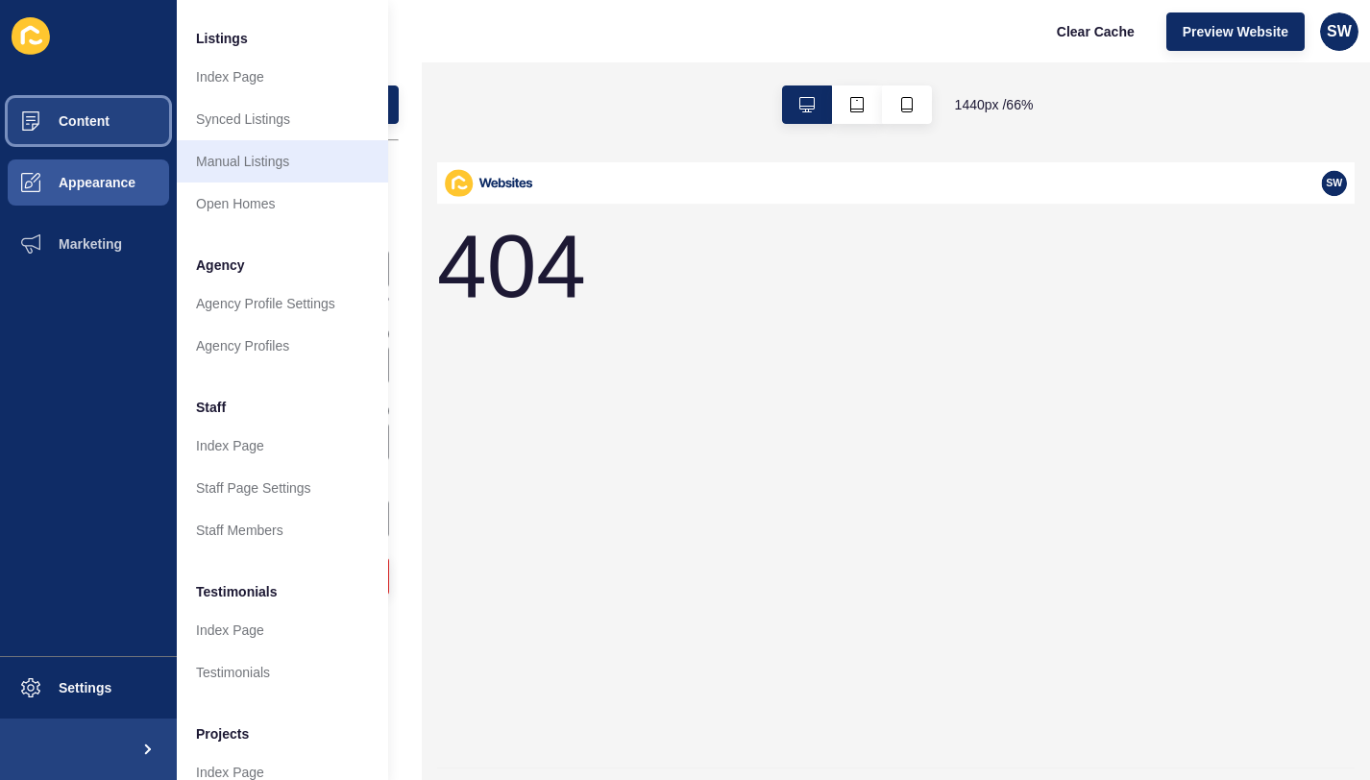
scroll to position [360, 0]
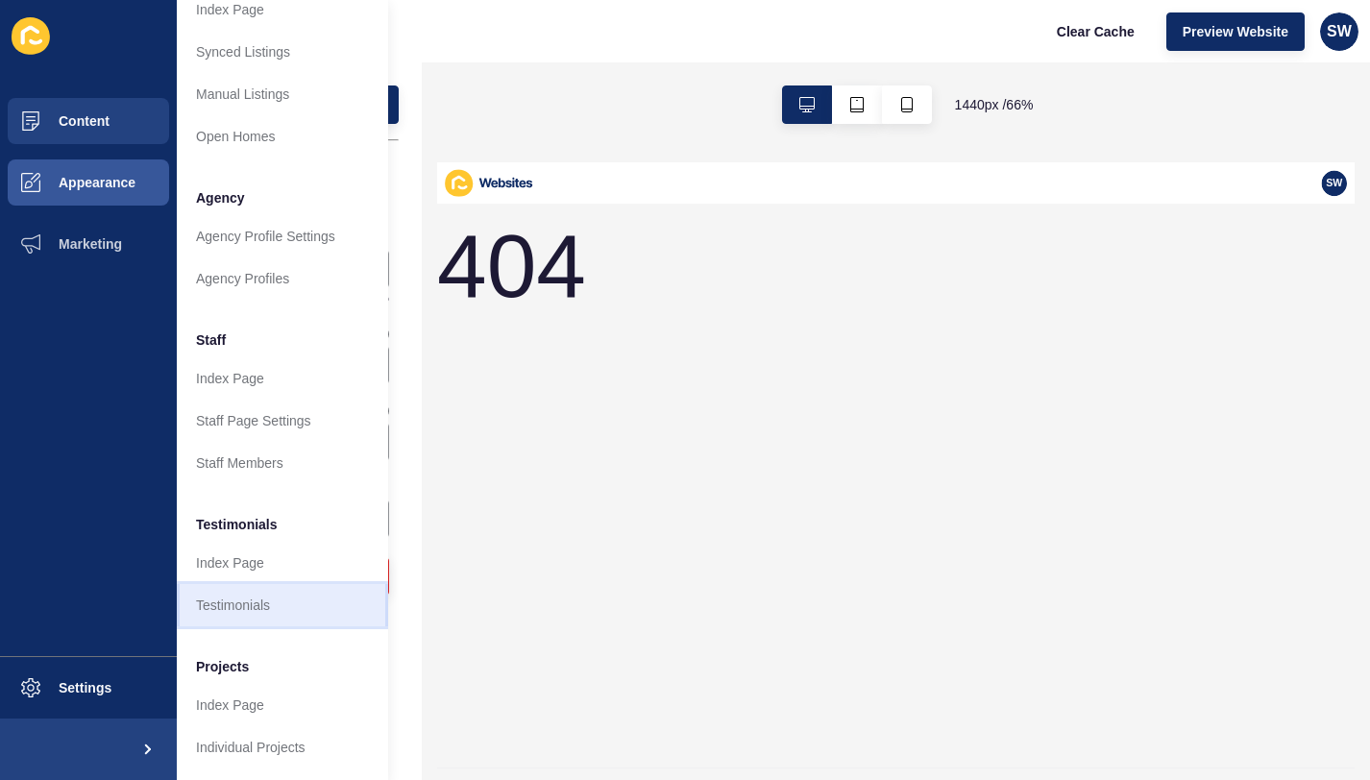
click at [261, 586] on link "Testimonials" at bounding box center [282, 605] width 211 height 42
